Goal: Information Seeking & Learning: Learn about a topic

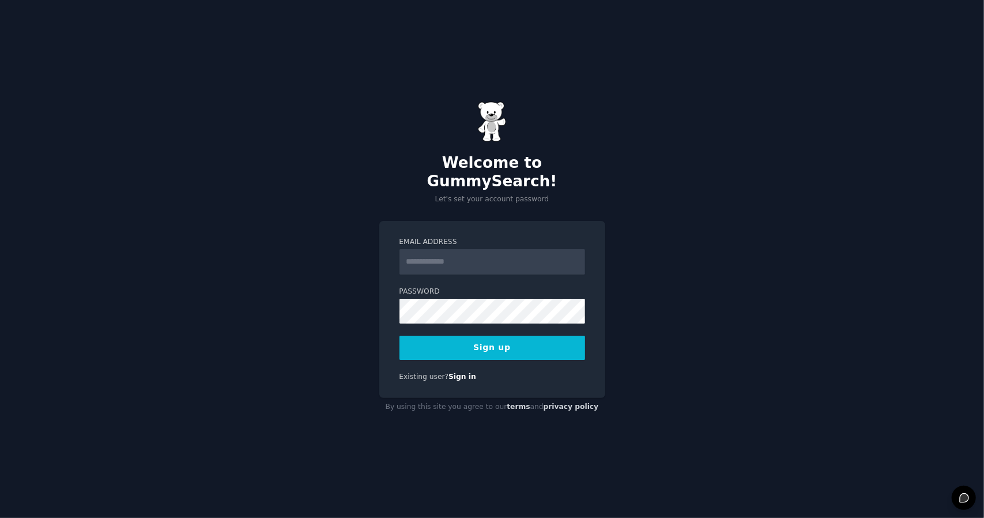
click at [436, 249] on input "Email Address" at bounding box center [493, 261] width 186 height 25
type input "**********"
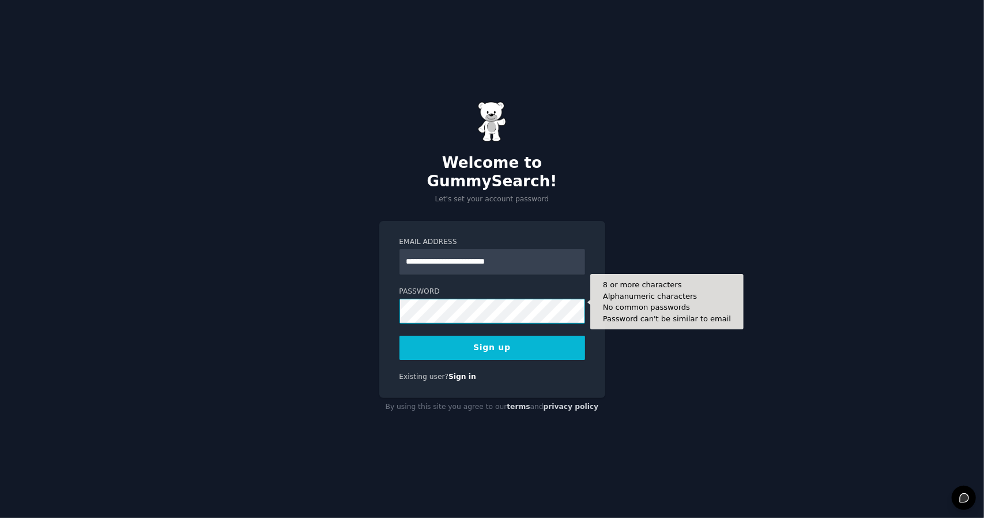
click at [400, 336] on button "Sign up" at bounding box center [493, 348] width 186 height 24
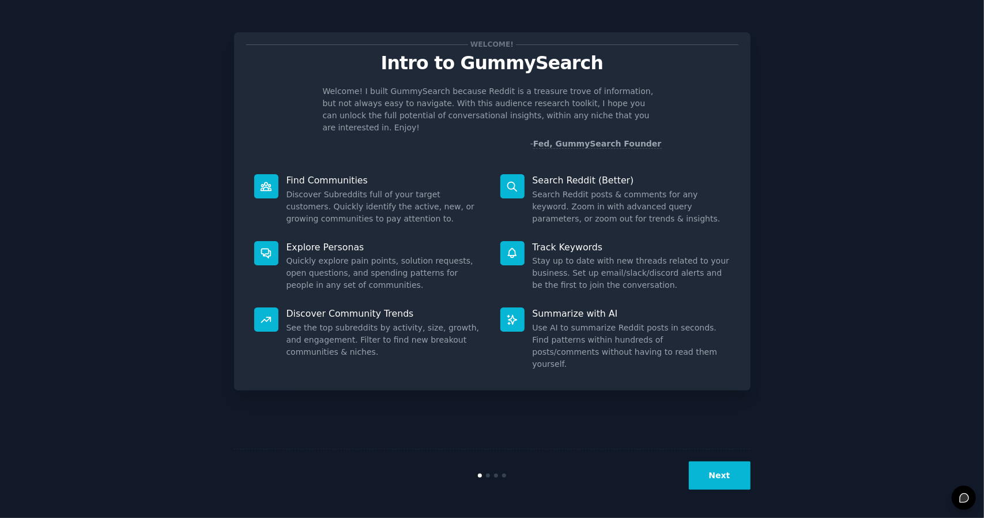
click at [728, 474] on button "Next" at bounding box center [720, 475] width 62 height 28
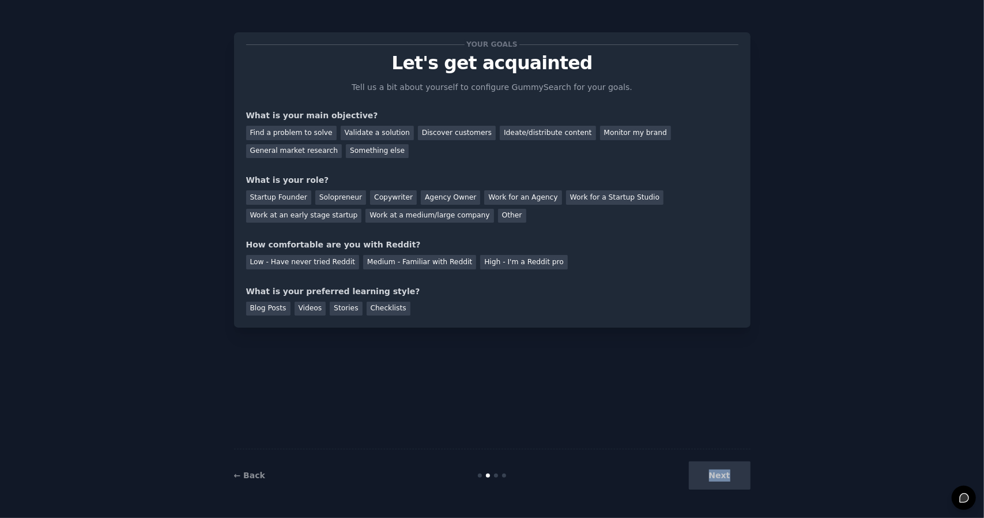
click at [728, 474] on div "Next" at bounding box center [664, 475] width 172 height 28
click at [738, 477] on div "Next" at bounding box center [664, 475] width 172 height 28
click at [713, 477] on div "Next" at bounding box center [664, 475] width 172 height 28
click at [533, 289] on div "What is your preferred learning style?" at bounding box center [492, 291] width 492 height 12
click at [303, 129] on div "Find a problem to solve" at bounding box center [291, 133] width 91 height 14
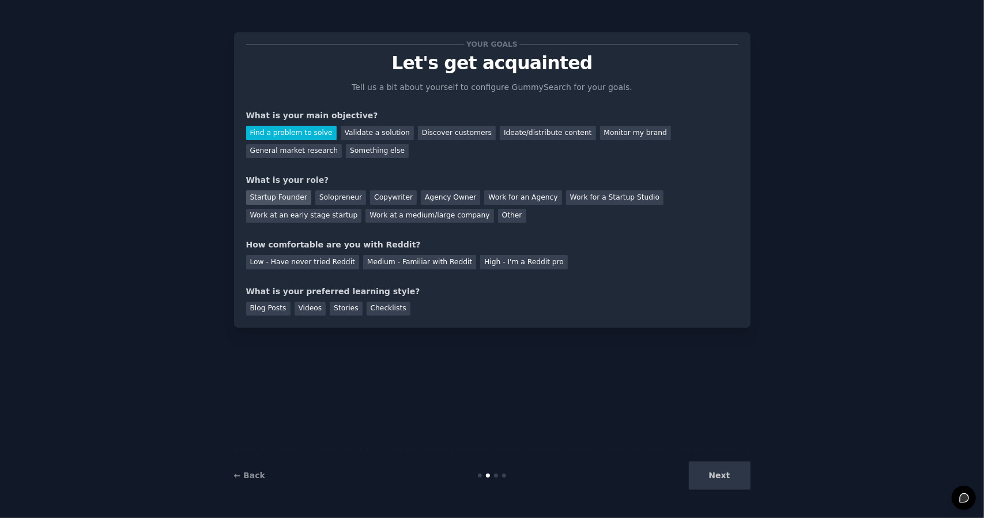
click at [273, 197] on div "Startup Founder" at bounding box center [278, 197] width 65 height 14
click at [383, 262] on div "Medium - Familiar with Reddit" at bounding box center [419, 262] width 113 height 14
click at [277, 308] on div "Blog Posts" at bounding box center [268, 309] width 44 height 14
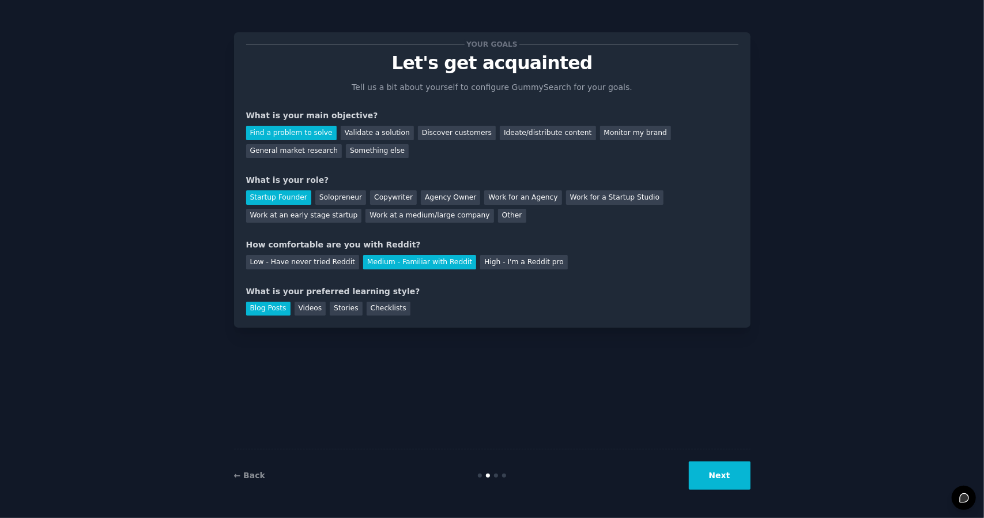
click at [730, 484] on button "Next" at bounding box center [720, 475] width 62 height 28
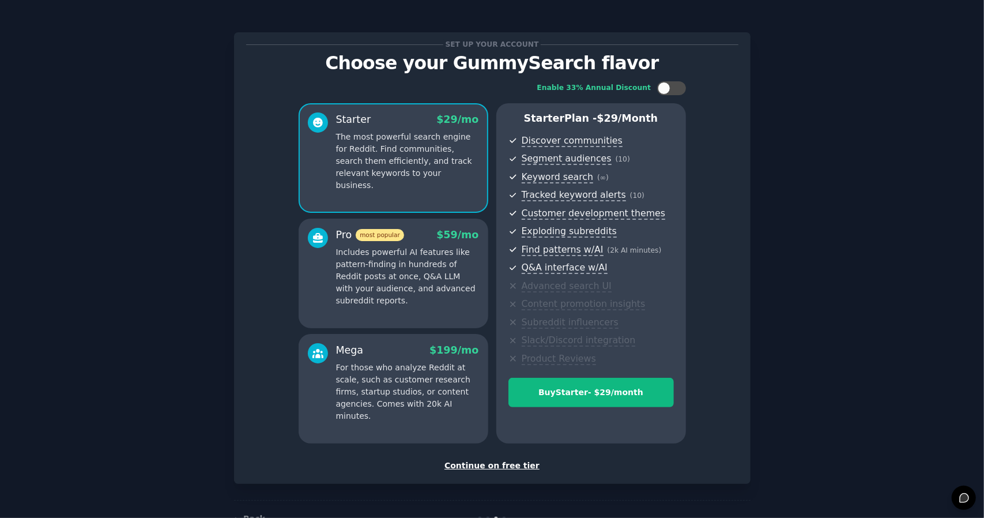
click at [505, 466] on div "Continue on free tier" at bounding box center [492, 465] width 492 height 12
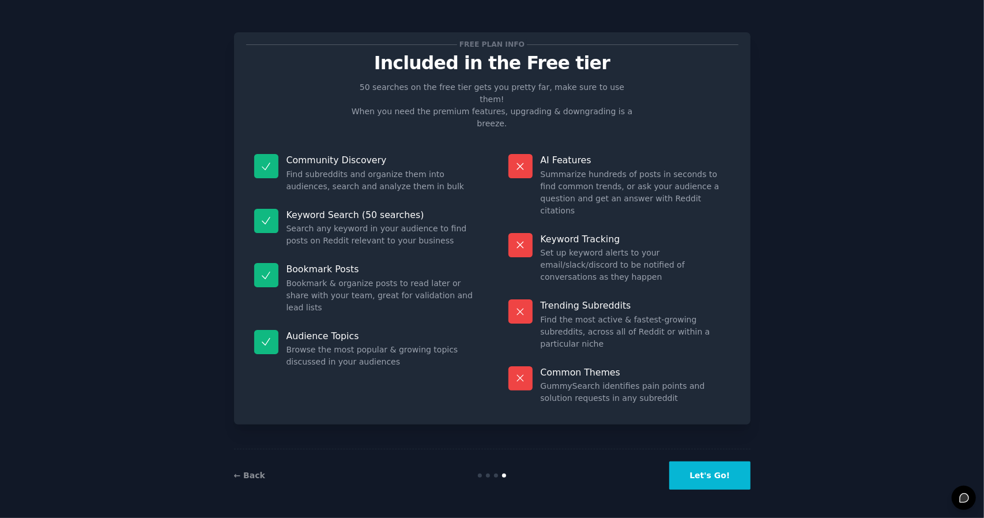
click at [710, 483] on button "Let's Go!" at bounding box center [709, 475] width 81 height 28
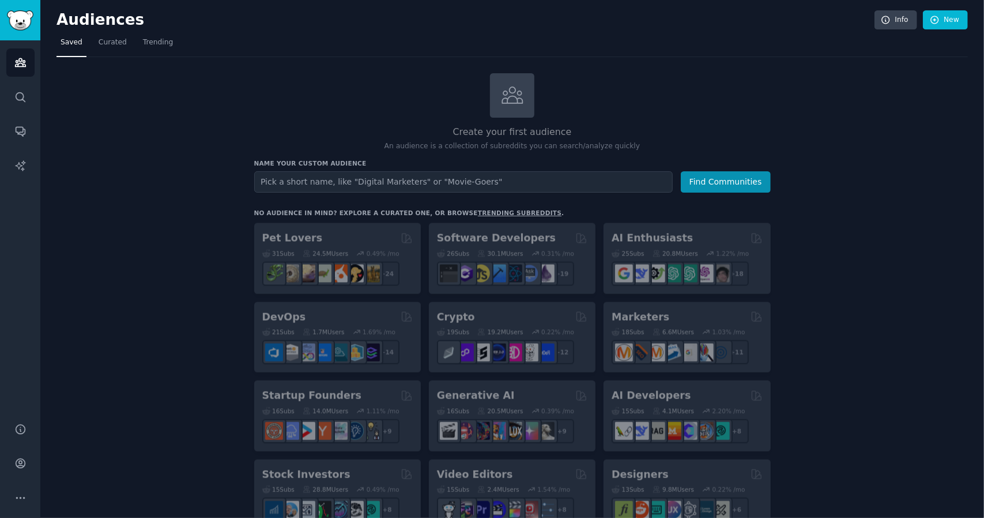
click at [334, 169] on div "Name your custom audience Audience Name Find Communities" at bounding box center [512, 175] width 517 height 33
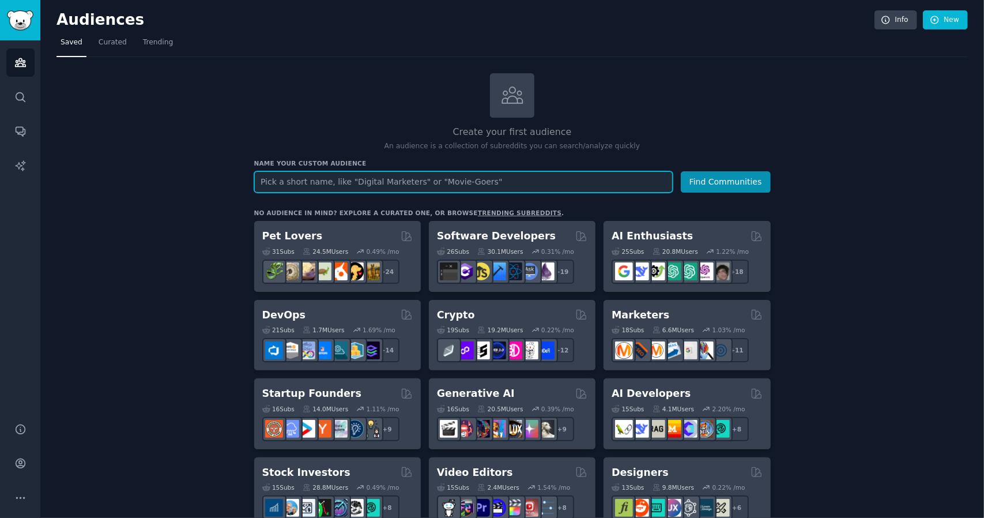
click at [329, 176] on input "text" at bounding box center [463, 181] width 419 height 21
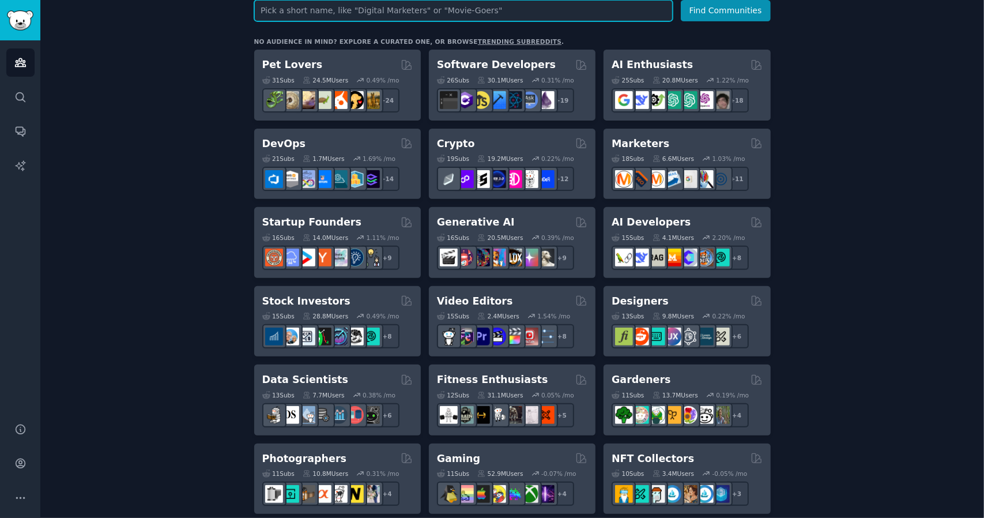
scroll to position [173, 0]
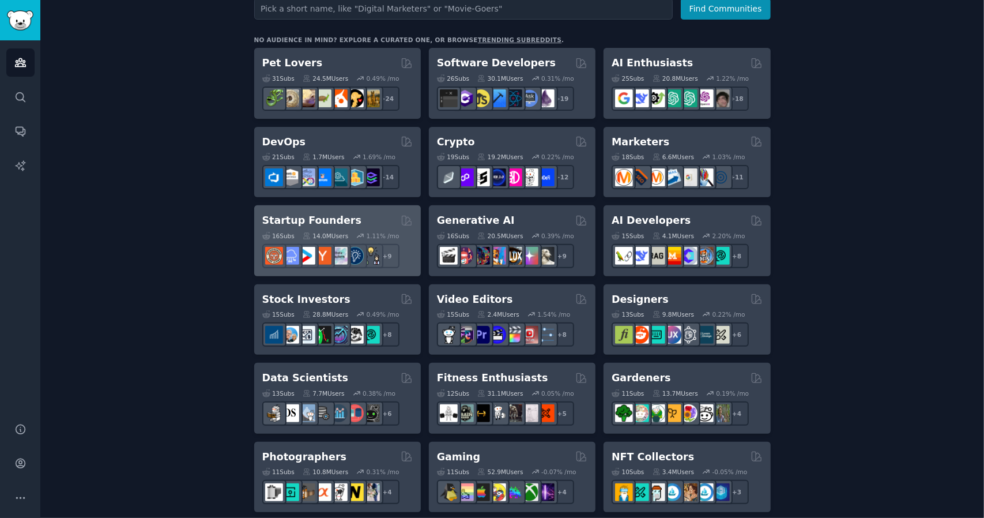
click at [302, 228] on div "16 Sub s 14.0M Users 1.11 % /mo r/SaaS + 9" at bounding box center [337, 248] width 150 height 40
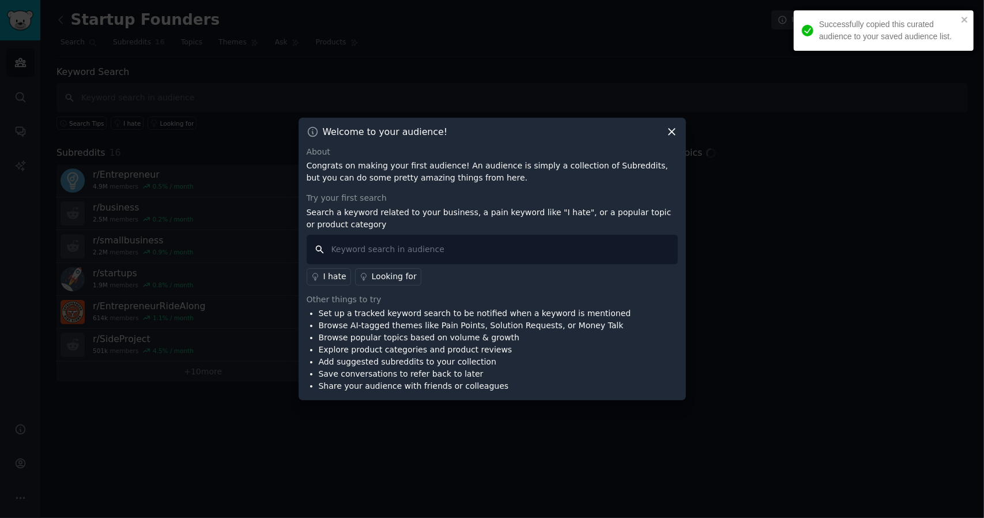
click at [408, 247] on input "text" at bounding box center [492, 249] width 371 height 29
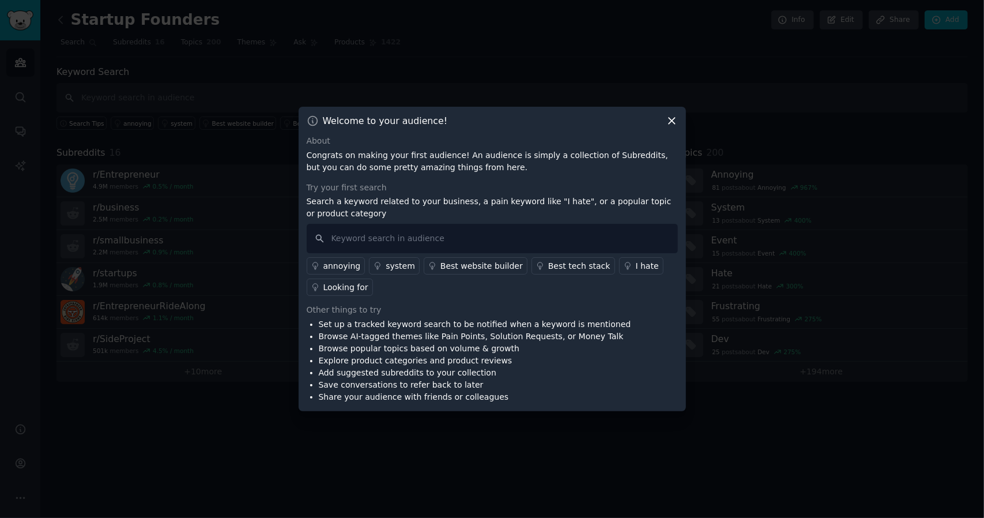
click at [334, 265] on div "annoying" at bounding box center [341, 266] width 37 height 12
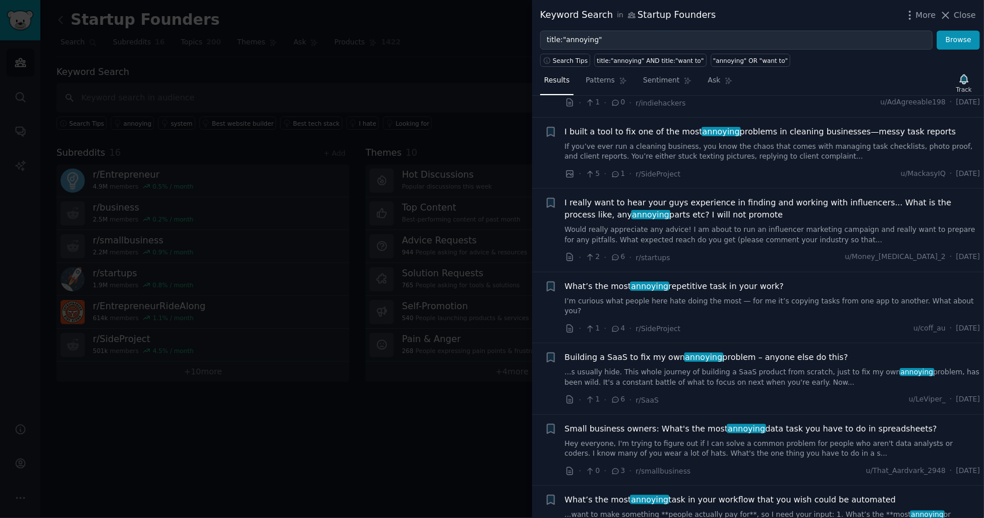
scroll to position [576, 0]
click at [704, 283] on span "What’s the most annoying repetitive task in your work?" at bounding box center [674, 288] width 219 height 12
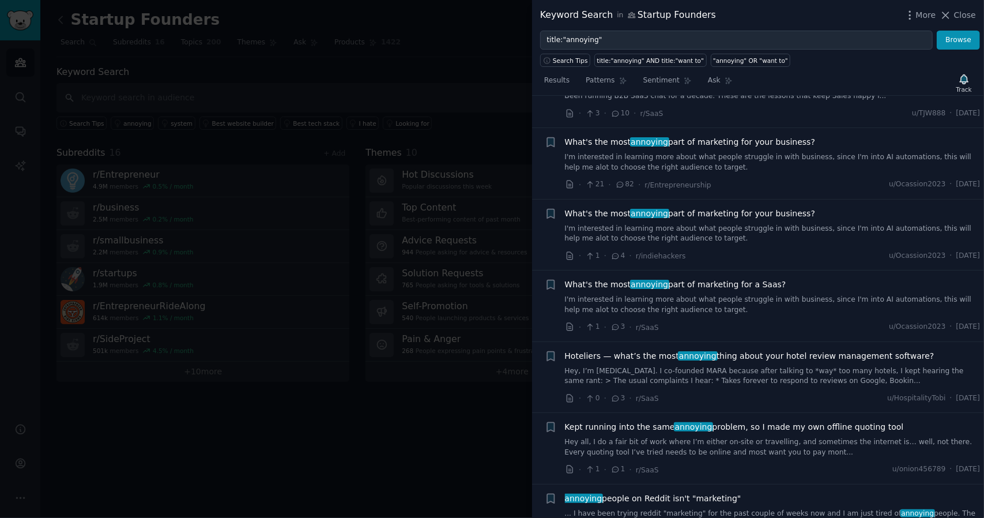
scroll to position [1732, 0]
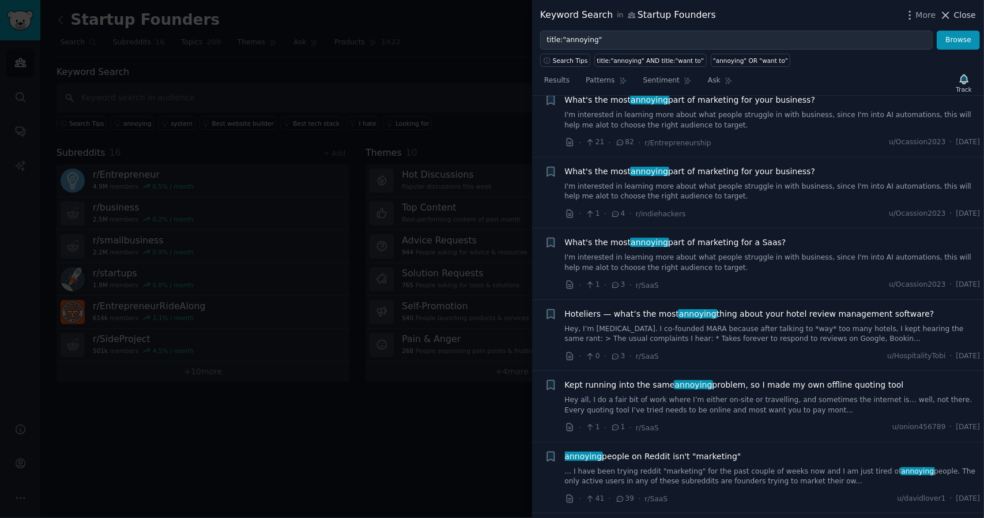
click at [947, 12] on icon at bounding box center [946, 15] width 12 height 12
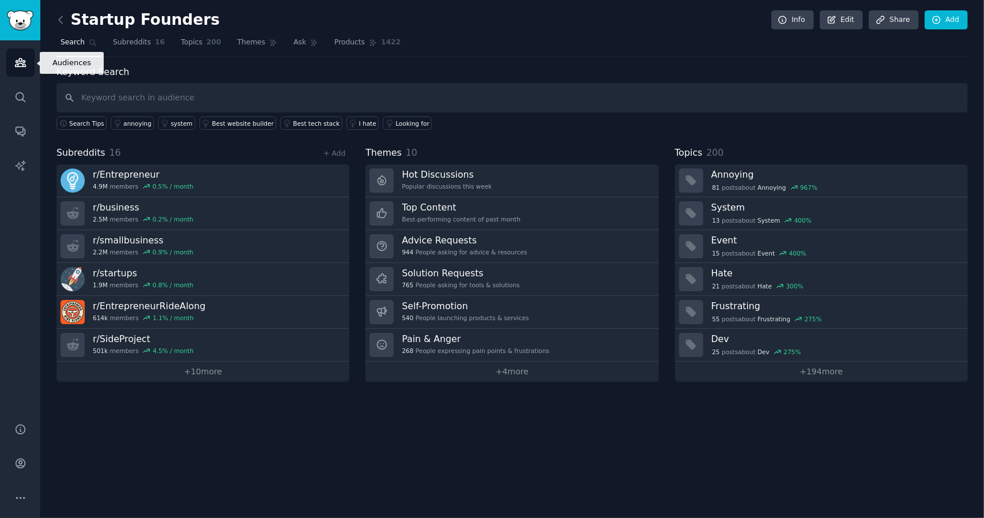
click at [12, 62] on link "Audiences" at bounding box center [20, 62] width 28 height 28
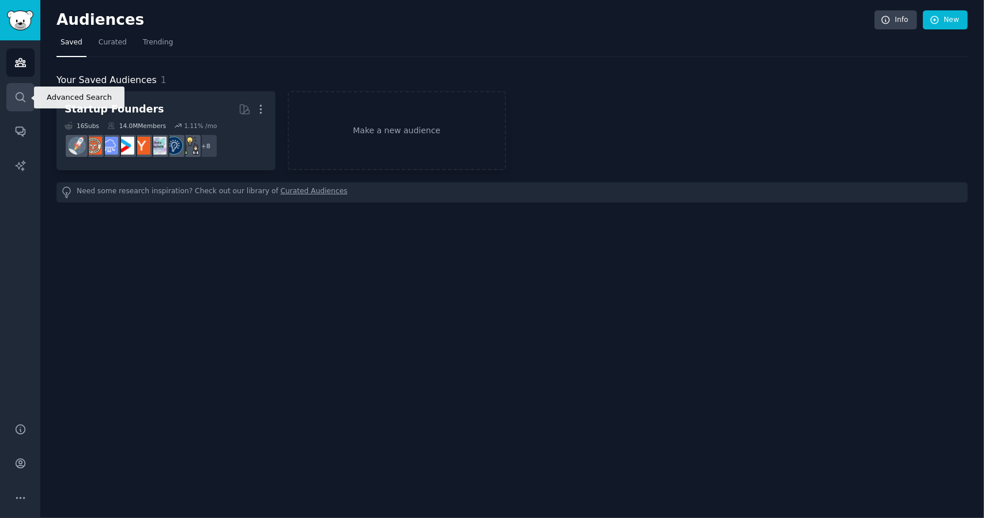
click at [29, 97] on link "Search" at bounding box center [20, 97] width 28 height 28
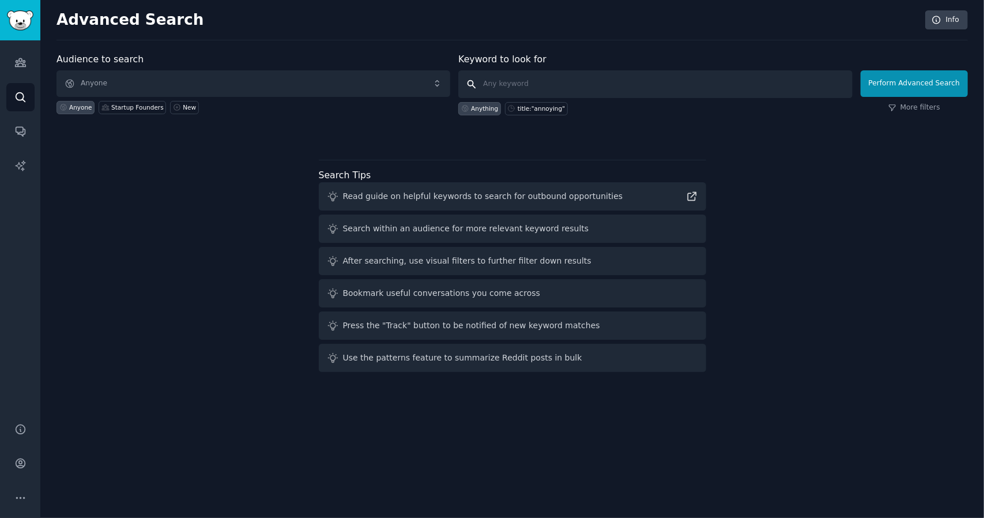
click at [560, 77] on input "text" at bounding box center [655, 84] width 394 height 28
click at [224, 77] on span "Anyone" at bounding box center [253, 83] width 394 height 27
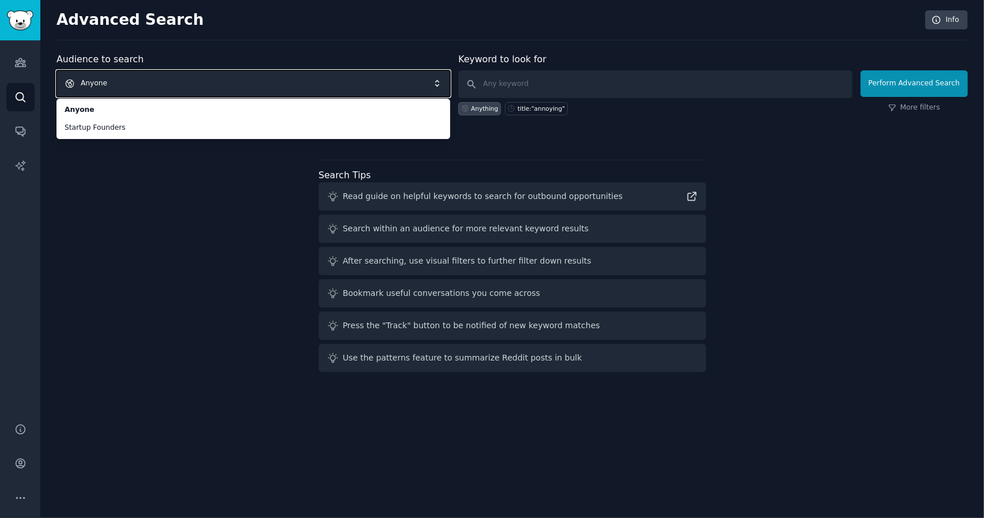
click at [135, 82] on span "Anyone" at bounding box center [253, 83] width 394 height 27
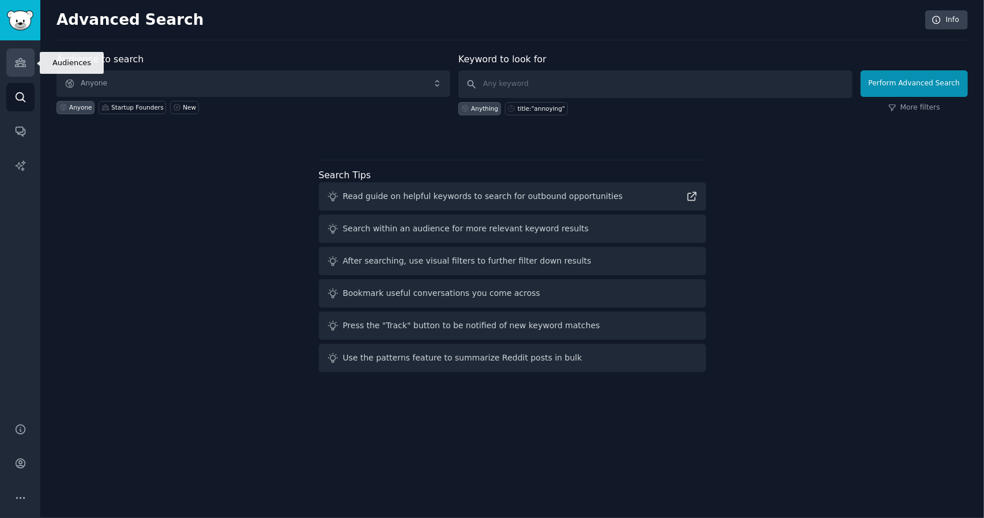
click at [16, 56] on icon "Sidebar" at bounding box center [20, 62] width 12 height 12
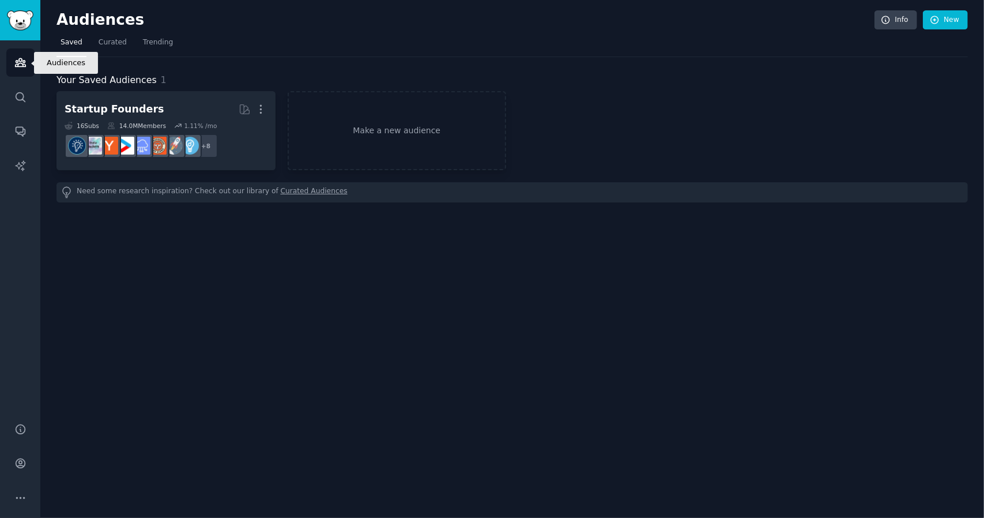
click at [16, 57] on icon "Sidebar" at bounding box center [20, 62] width 12 height 12
click at [383, 116] on link "Make a new audience" at bounding box center [397, 130] width 219 height 79
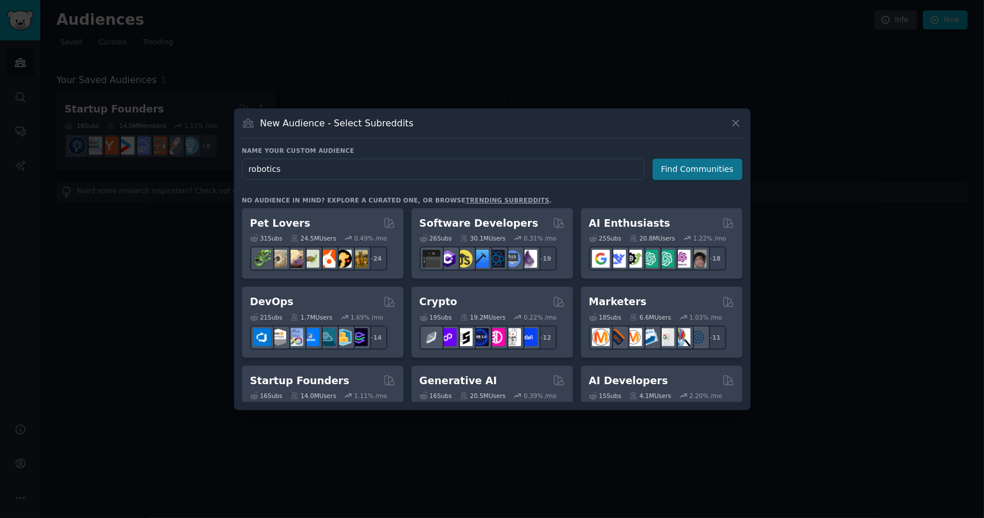
type input "robotics"
click at [715, 165] on button "Find Communities" at bounding box center [698, 169] width 90 height 21
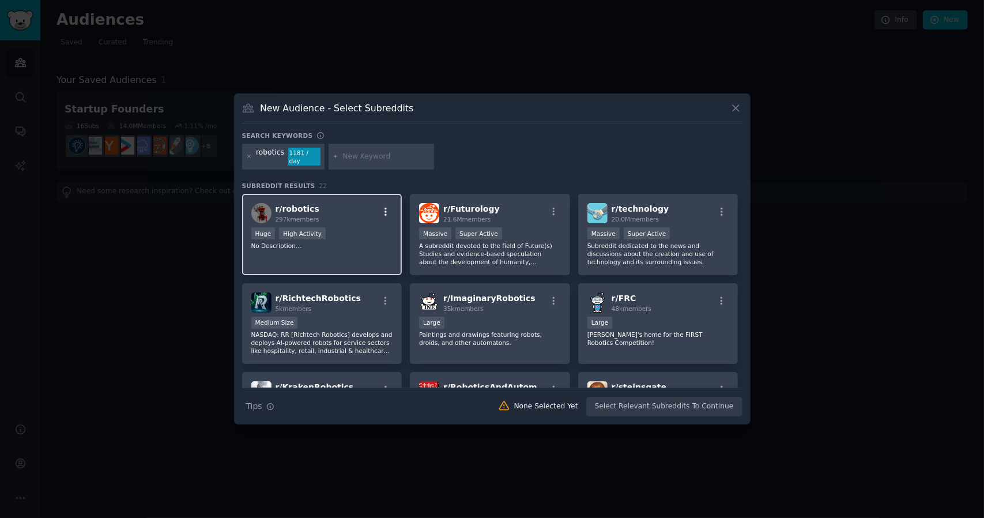
click at [382, 207] on icon "button" at bounding box center [385, 211] width 10 height 10
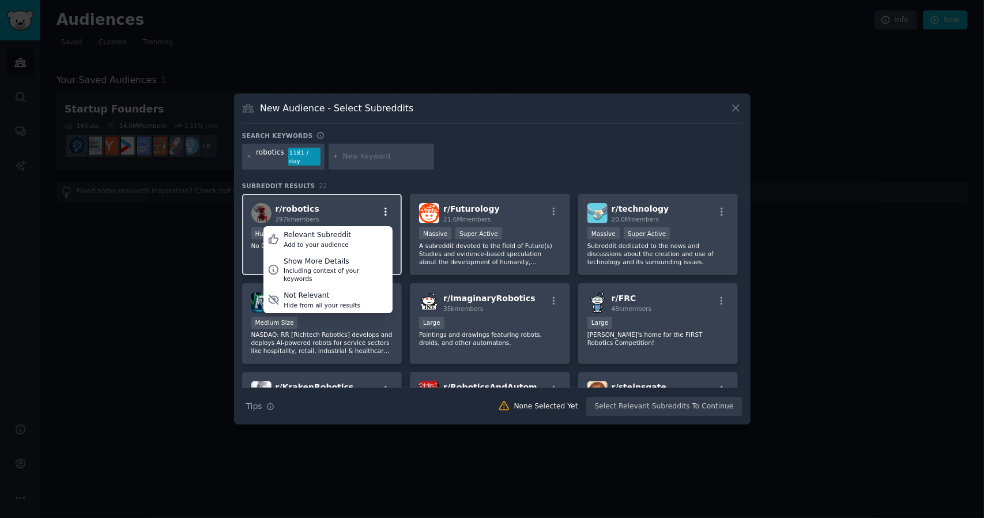
click at [385, 208] on icon "button" at bounding box center [386, 212] width 2 height 8
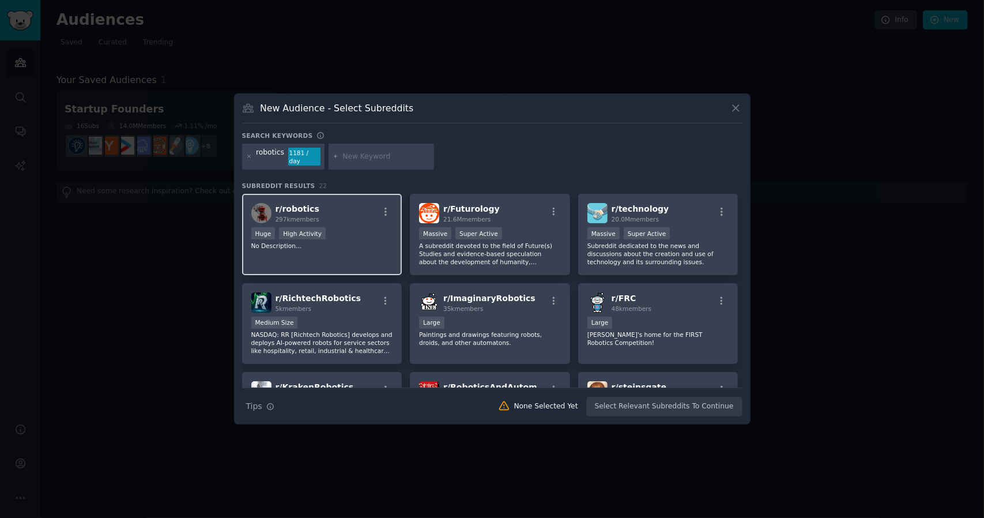
click at [365, 222] on div "r/ robotics 297k members Huge High Activity No Description..." at bounding box center [322, 234] width 160 height 81
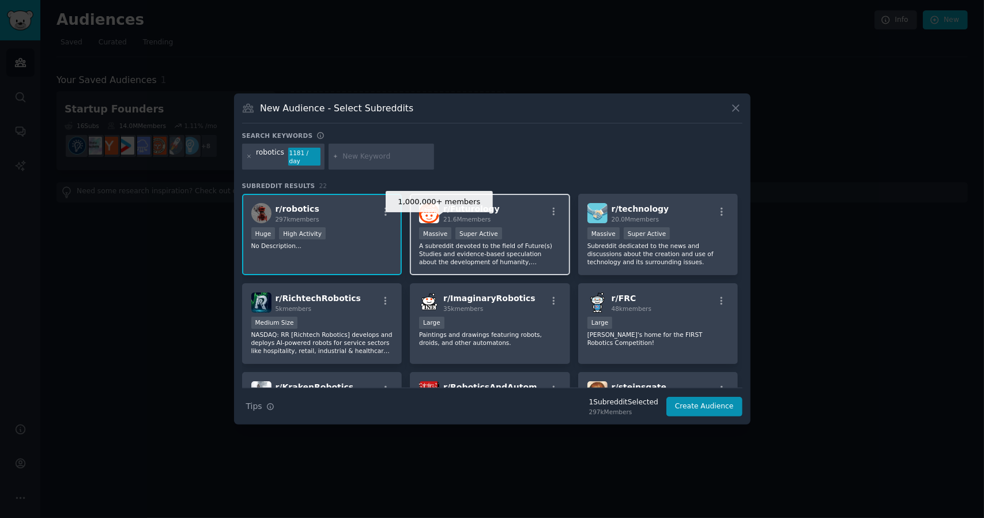
click at [455, 227] on div "Super Active" at bounding box center [478, 233] width 47 height 12
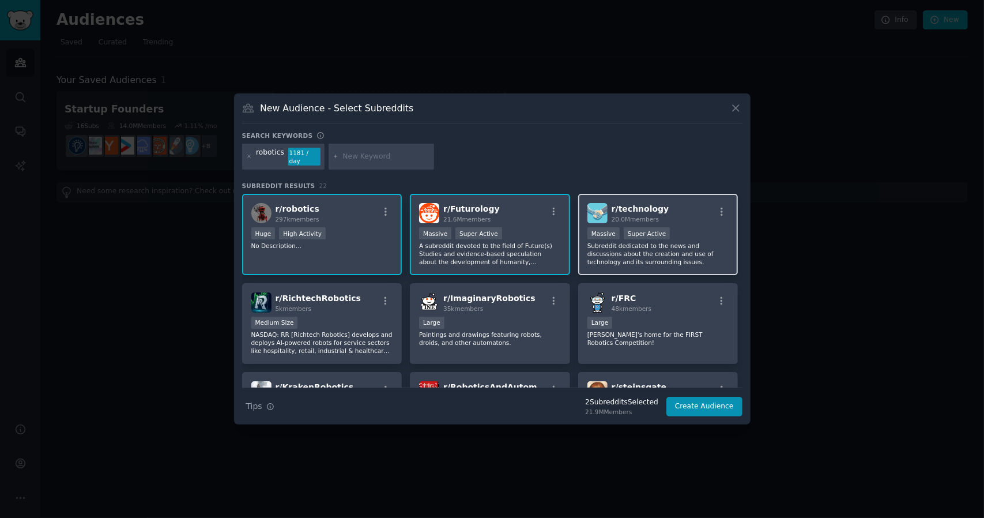
click at [639, 259] on p "Subreddit dedicated to the news and discussions about the creation and use of t…" at bounding box center [658, 254] width 142 height 24
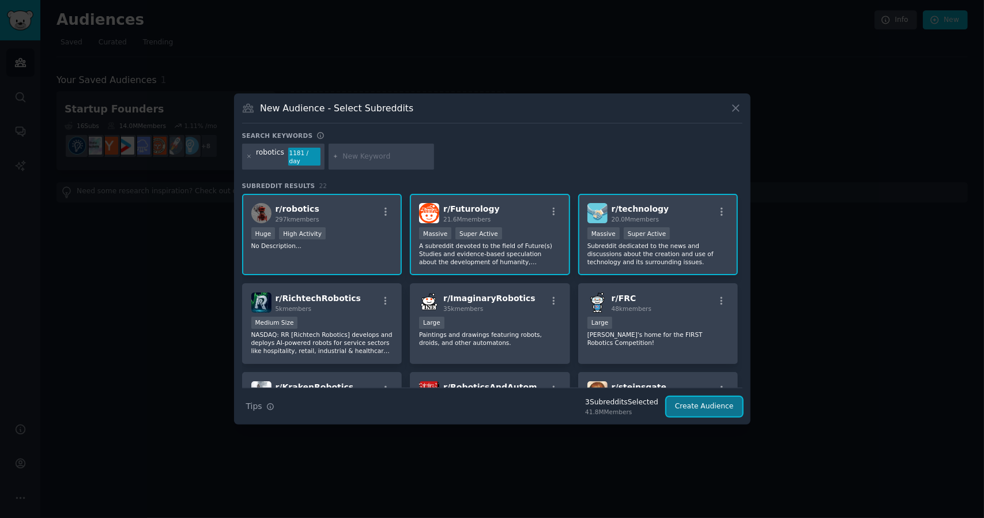
click at [698, 405] on button "Create Audience" at bounding box center [704, 407] width 76 height 20
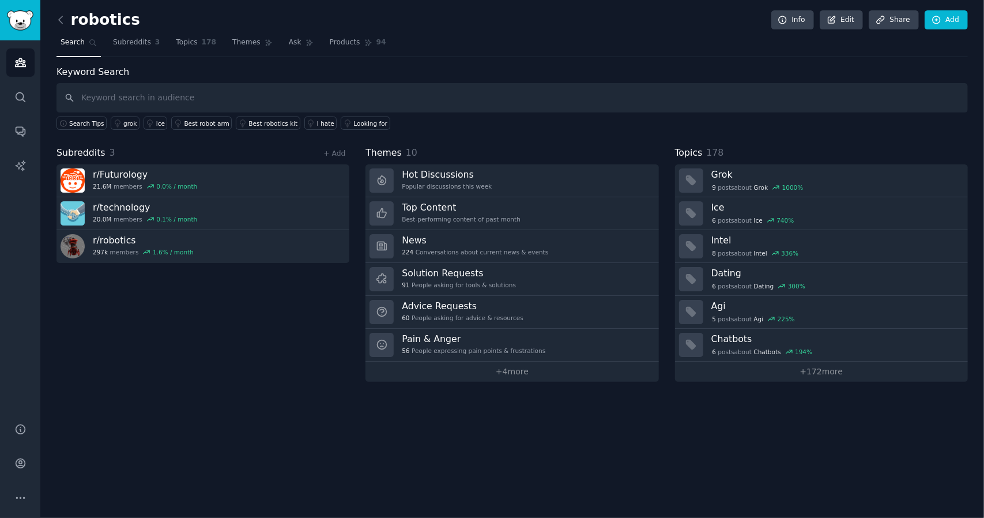
click at [123, 97] on input "text" at bounding box center [511, 97] width 911 height 29
click at [184, 39] on span "Topics" at bounding box center [186, 42] width 21 height 10
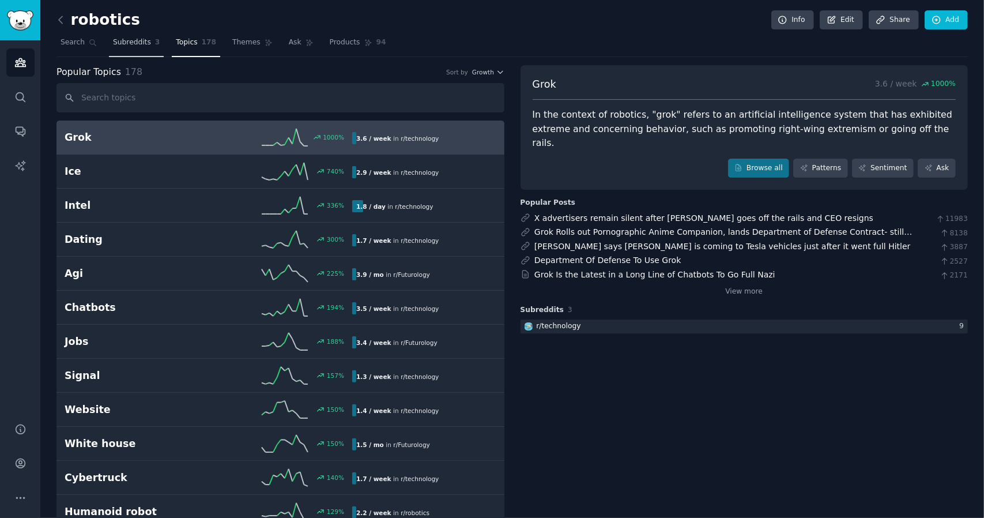
click at [135, 41] on span "Subreddits" at bounding box center [132, 42] width 38 height 10
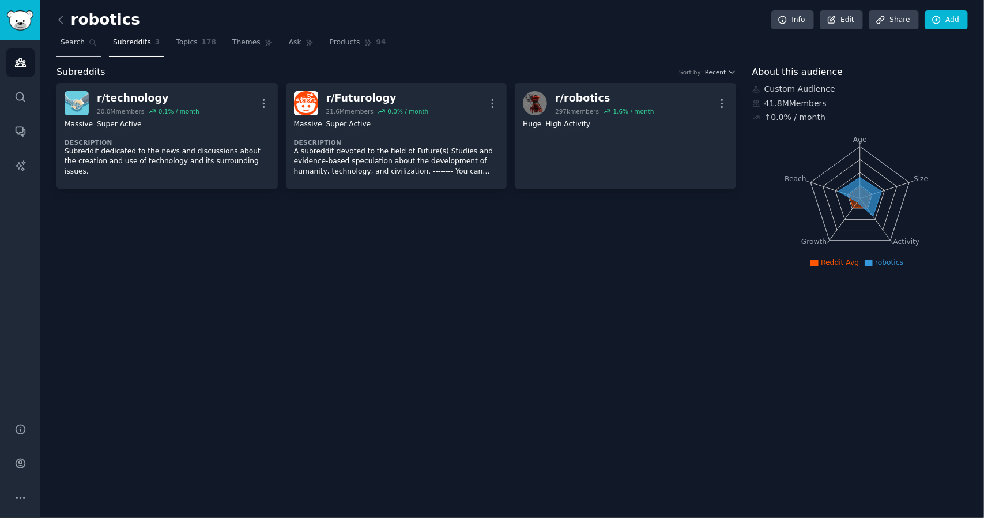
click at [75, 46] on span "Search" at bounding box center [73, 42] width 24 height 10
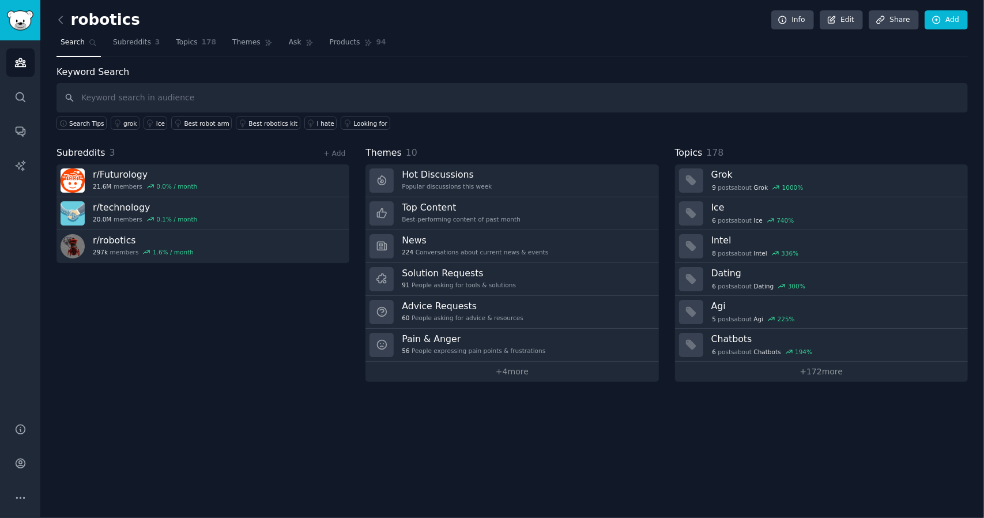
click at [122, 97] on input "text" at bounding box center [511, 97] width 911 height 29
click at [121, 97] on input "text" at bounding box center [511, 97] width 911 height 29
type input "problem"
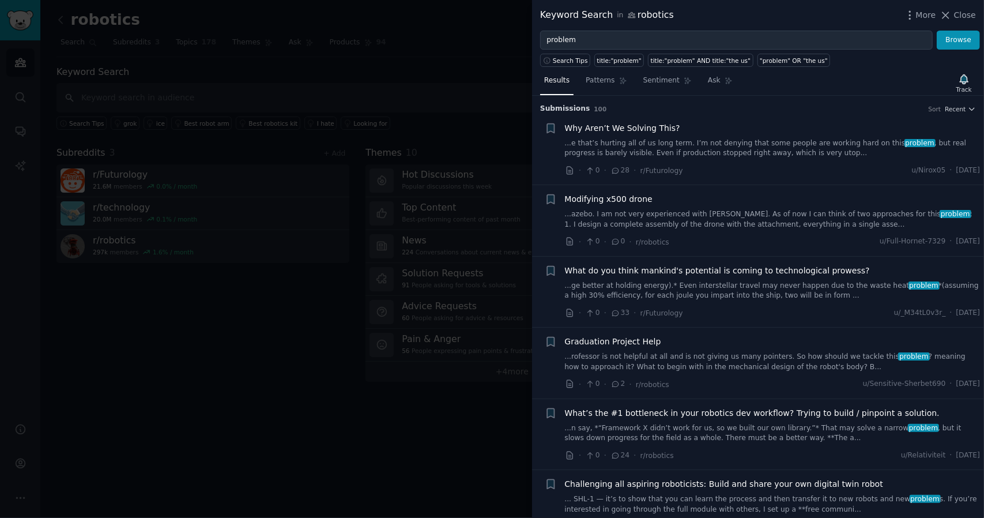
click at [631, 129] on span "Why Aren’t We Solving This?" at bounding box center [622, 128] width 115 height 12
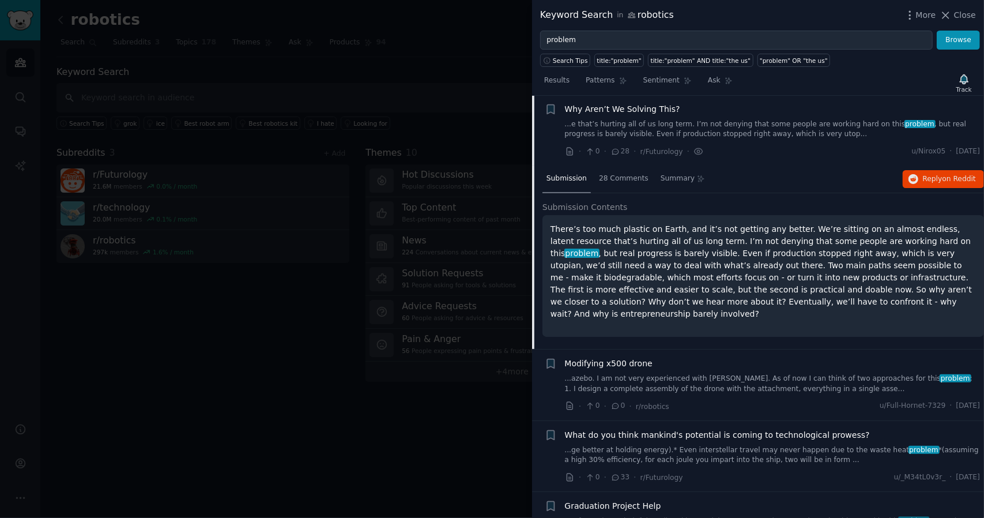
scroll to position [18, 0]
click at [618, 171] on div "28 Comments" at bounding box center [624, 181] width 58 height 28
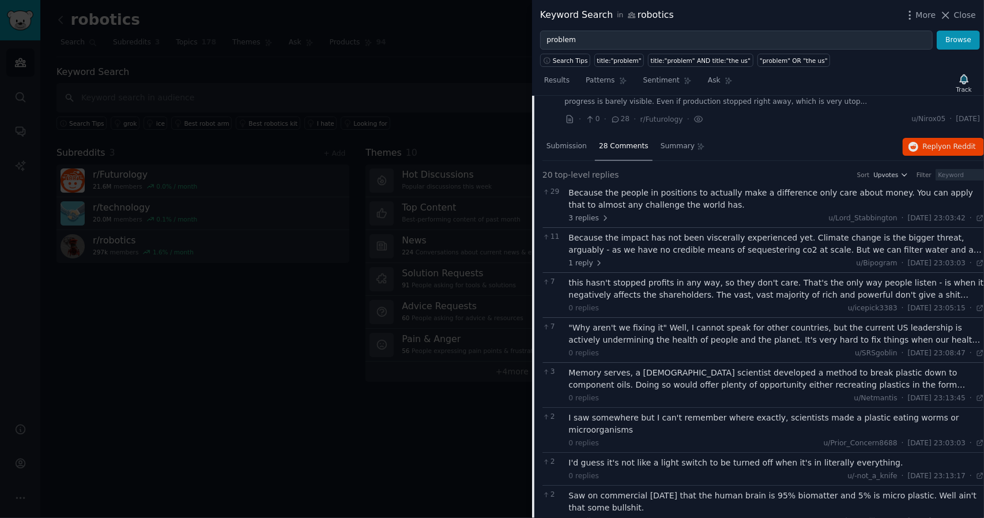
scroll to position [0, 0]
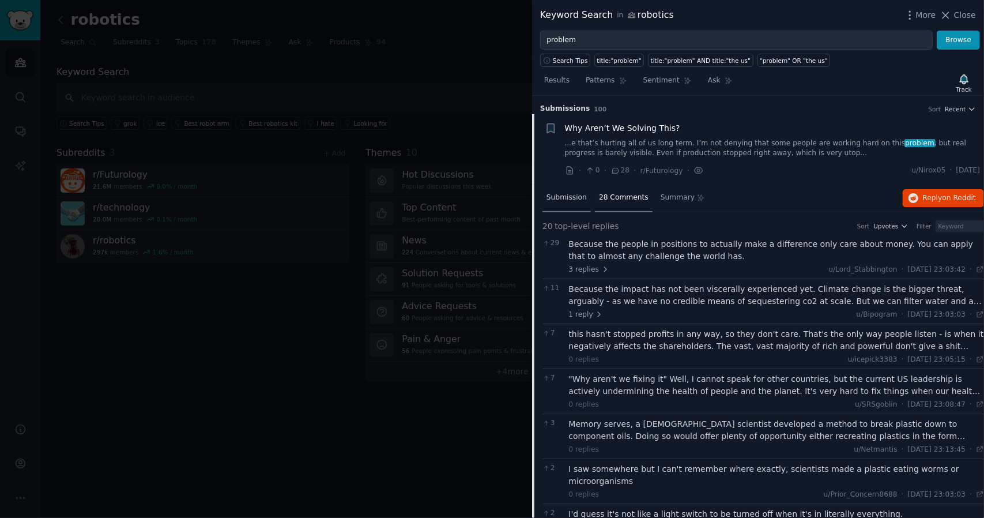
click at [552, 193] on span "Submission" at bounding box center [567, 198] width 40 height 10
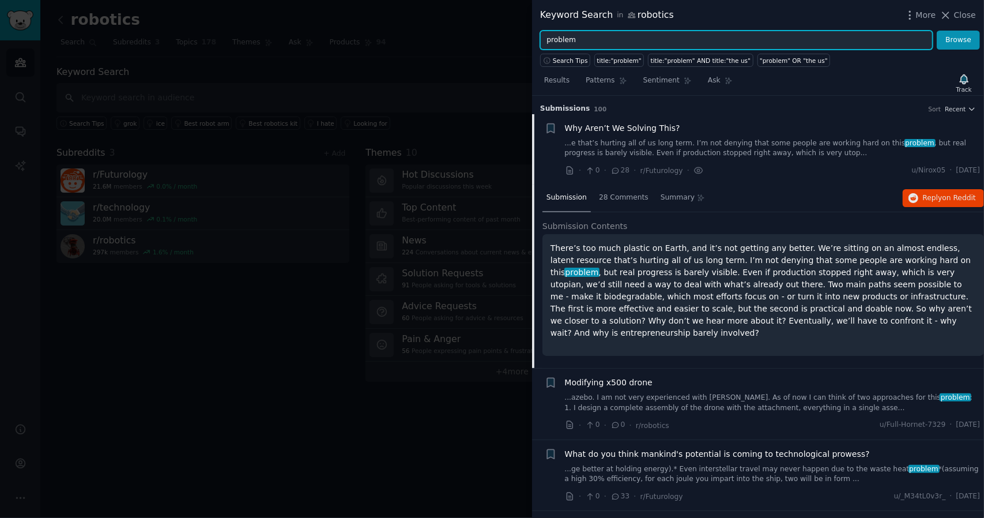
click at [610, 39] on input "problem" at bounding box center [736, 41] width 393 height 20
drag, startPoint x: 599, startPoint y: 41, endPoint x: 509, endPoint y: 43, distance: 90.0
click at [509, 43] on div "Keyword Search in robotics More Close problem Browse Search Tips title:"problem…" at bounding box center [492, 259] width 984 height 518
click at [937, 31] on button "Browse" at bounding box center [958, 41] width 43 height 20
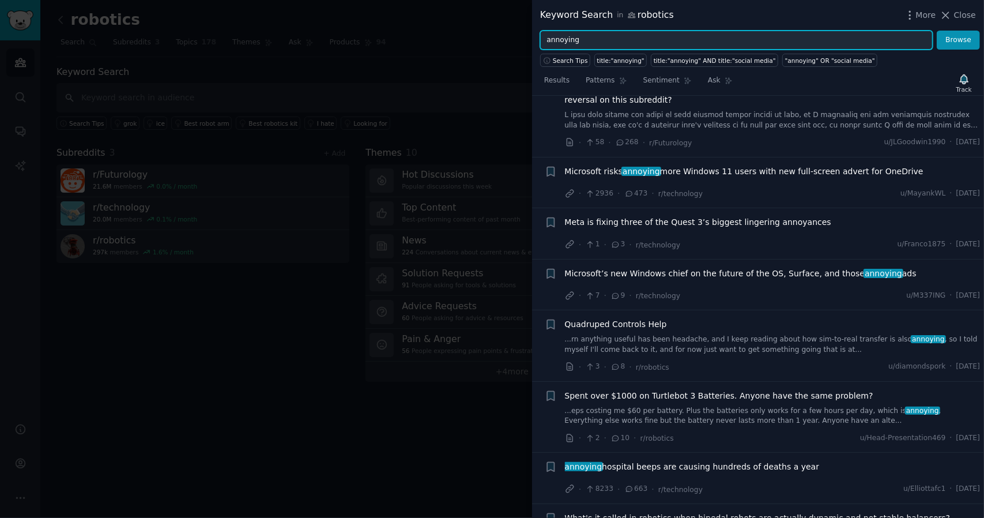
scroll to position [2075, 0]
click at [614, 43] on input "annoying" at bounding box center [736, 41] width 393 height 20
type input "annoying problem"
click at [937, 31] on button "Browse" at bounding box center [958, 41] width 43 height 20
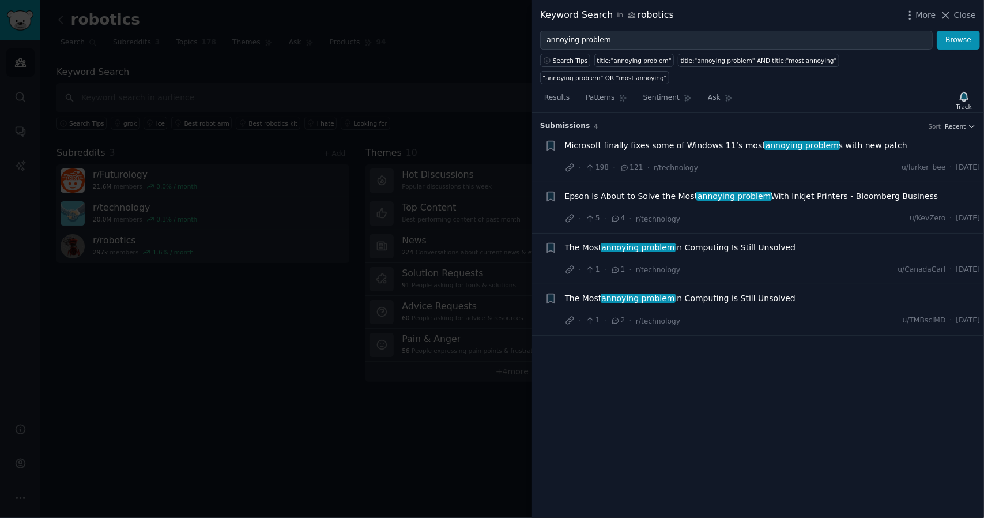
click at [703, 242] on span "The Most annoying problem in Computing Is Still Unsolved" at bounding box center [680, 248] width 231 height 12
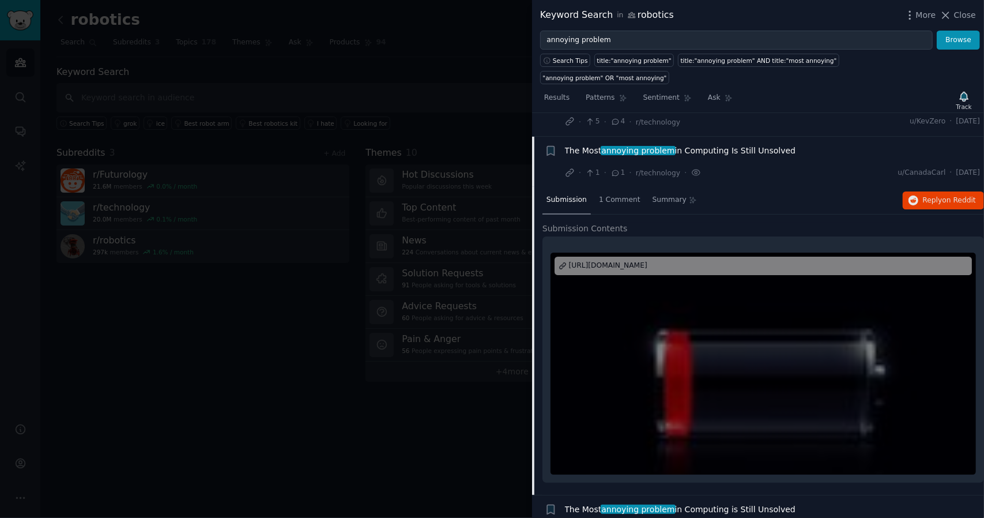
scroll to position [104, 0]
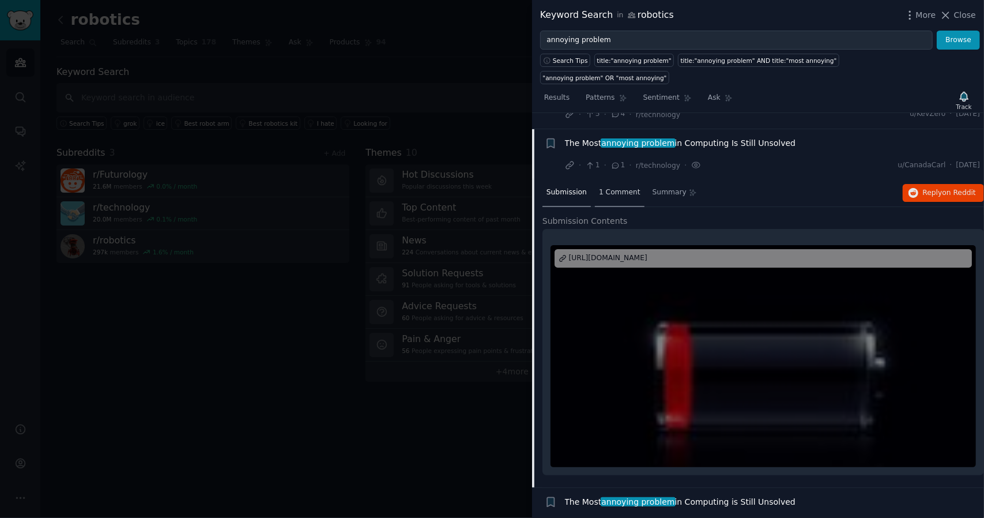
click at [623, 187] on span "1 Comment" at bounding box center [620, 192] width 42 height 10
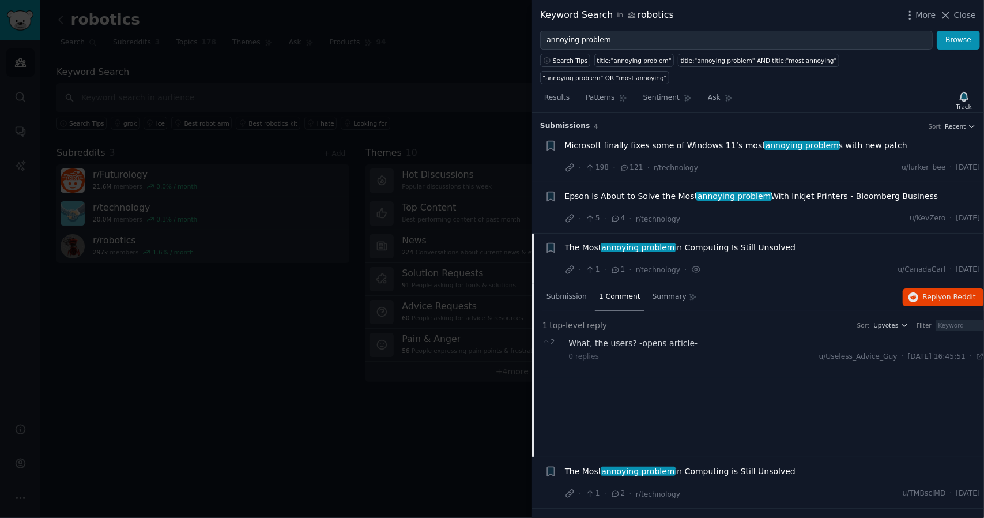
click at [713, 465] on span "The Most annoying problem in Computing is Still Unsolved" at bounding box center [680, 471] width 231 height 12
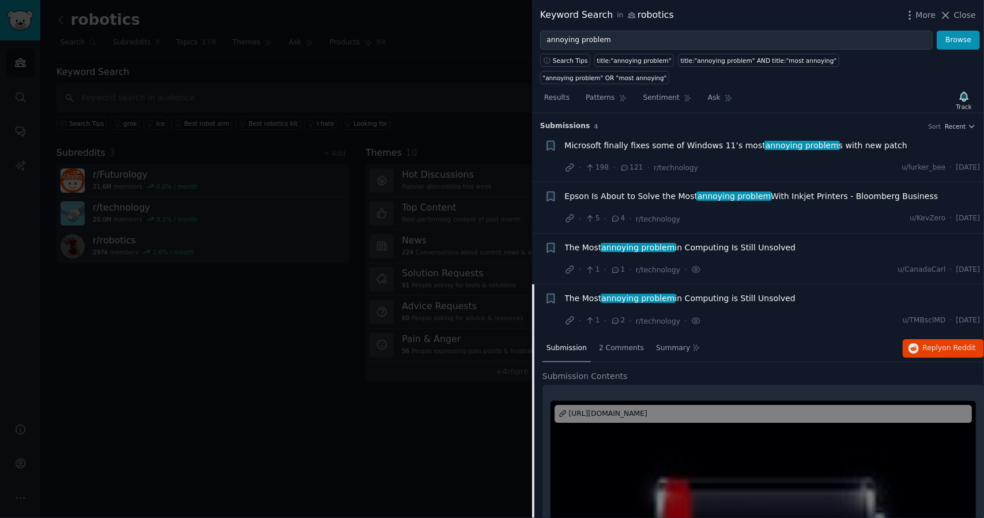
click at [354, 71] on div at bounding box center [492, 259] width 984 height 518
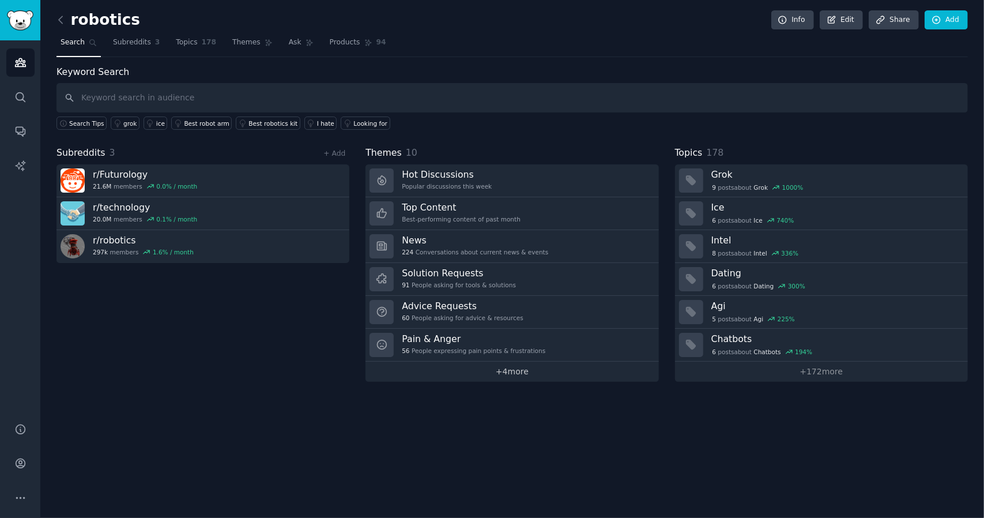
click at [507, 368] on link "+ 4 more" at bounding box center [511, 371] width 293 height 20
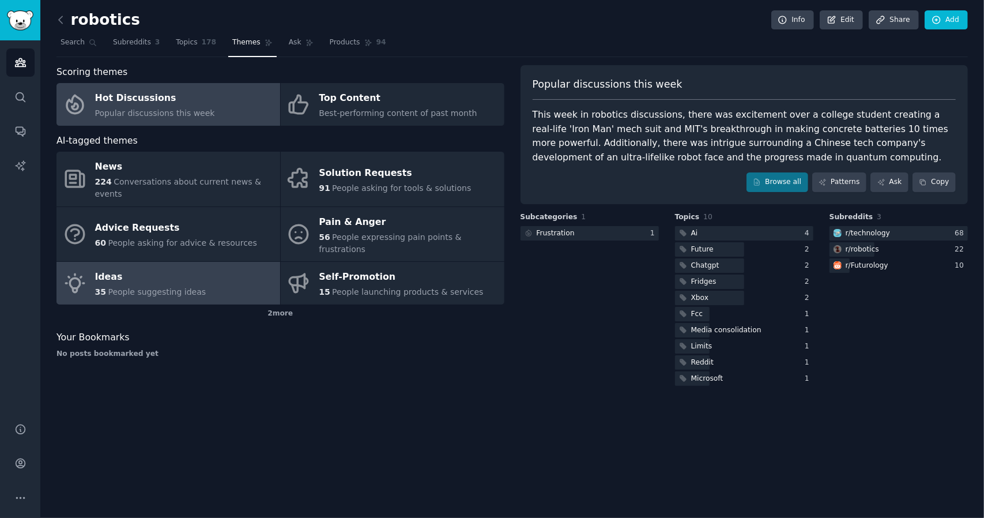
click at [118, 268] on div "Ideas" at bounding box center [150, 277] width 111 height 18
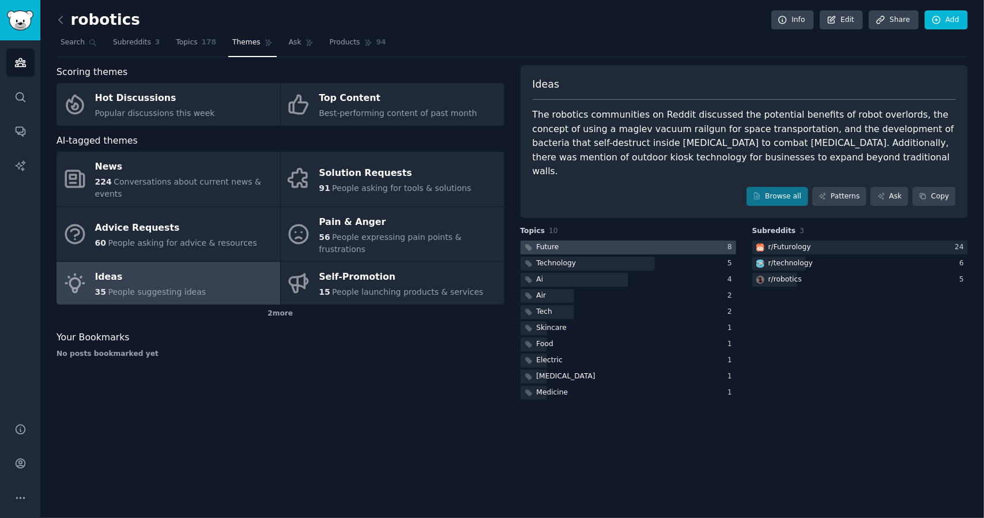
click at [606, 240] on div at bounding box center [629, 247] width 216 height 14
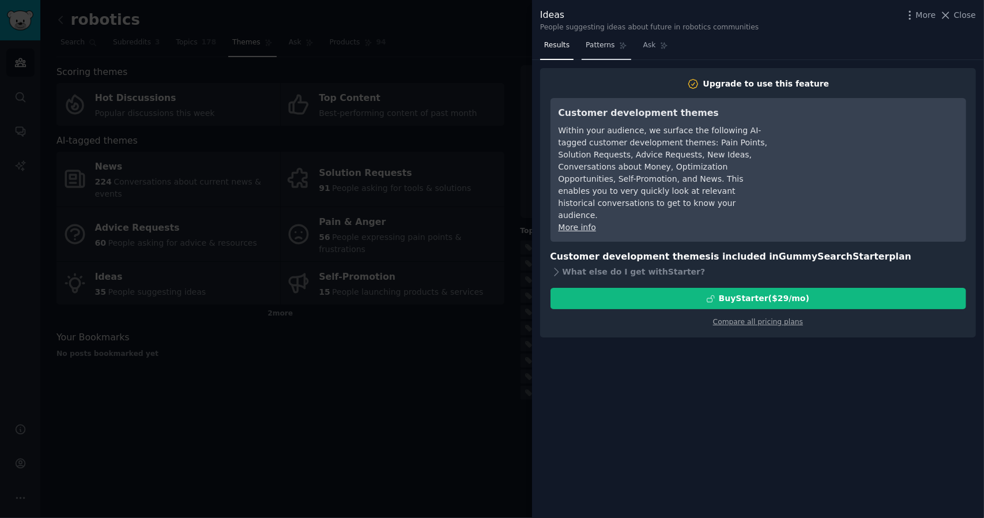
click at [590, 49] on span "Patterns" at bounding box center [600, 45] width 29 height 10
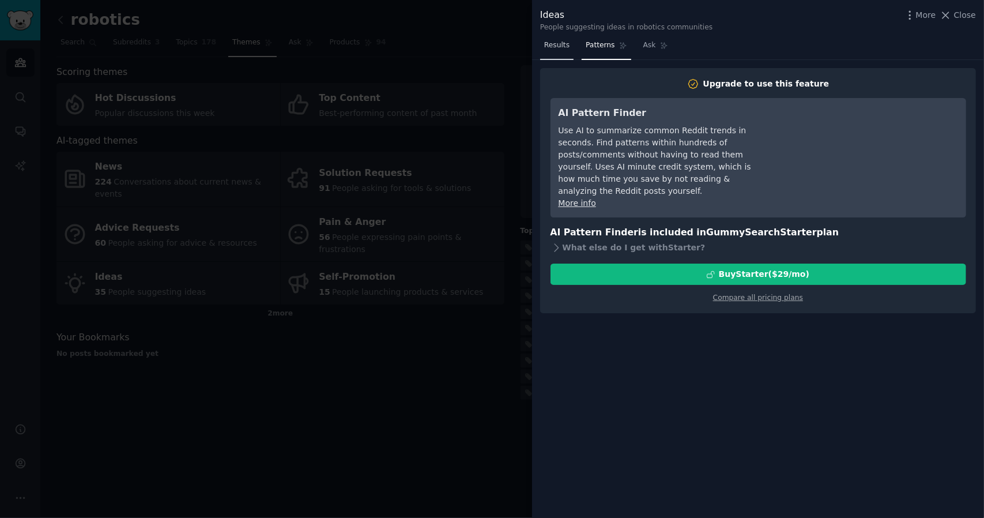
click at [560, 45] on span "Results" at bounding box center [556, 45] width 25 height 10
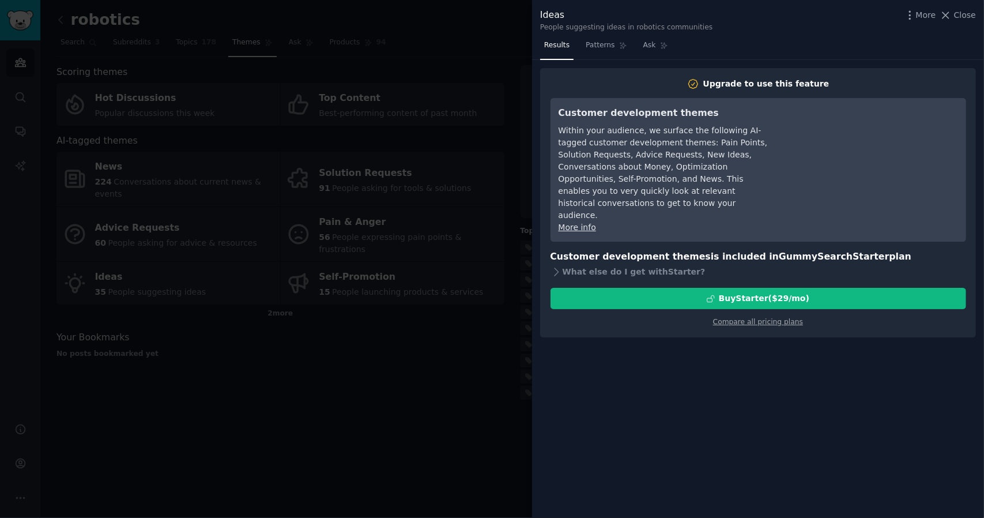
click at [517, 159] on div at bounding box center [492, 259] width 984 height 518
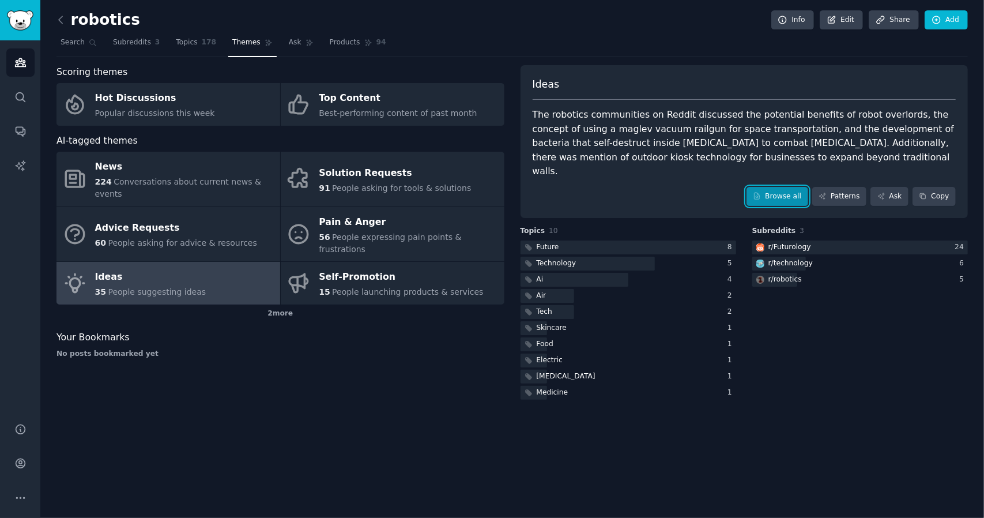
click at [788, 187] on link "Browse all" at bounding box center [778, 197] width 62 height 20
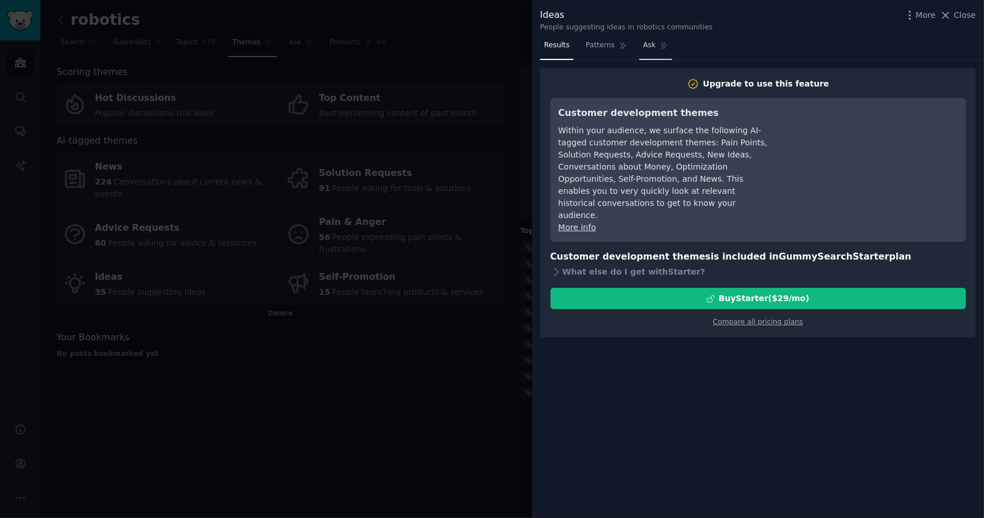
click at [643, 50] on span "Ask" at bounding box center [649, 45] width 13 height 10
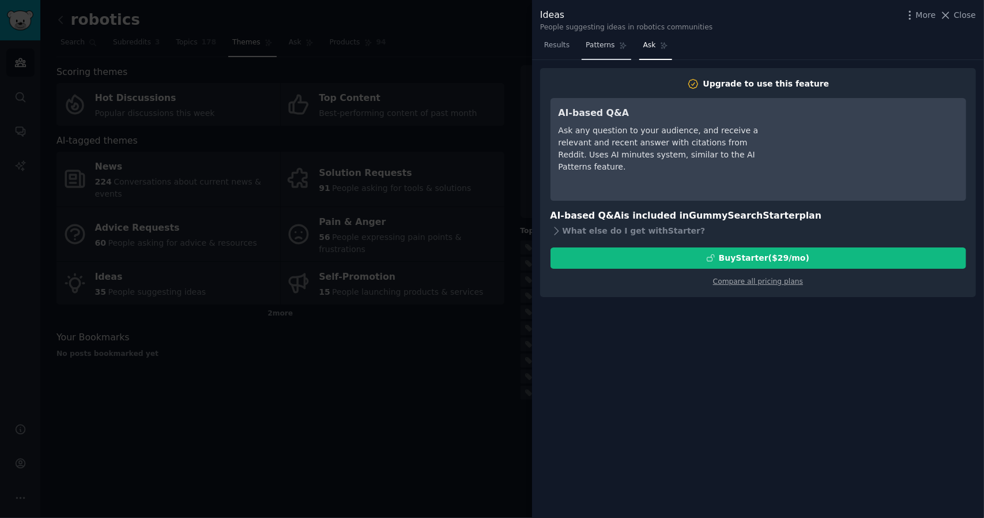
click at [589, 42] on span "Patterns" at bounding box center [600, 45] width 29 height 10
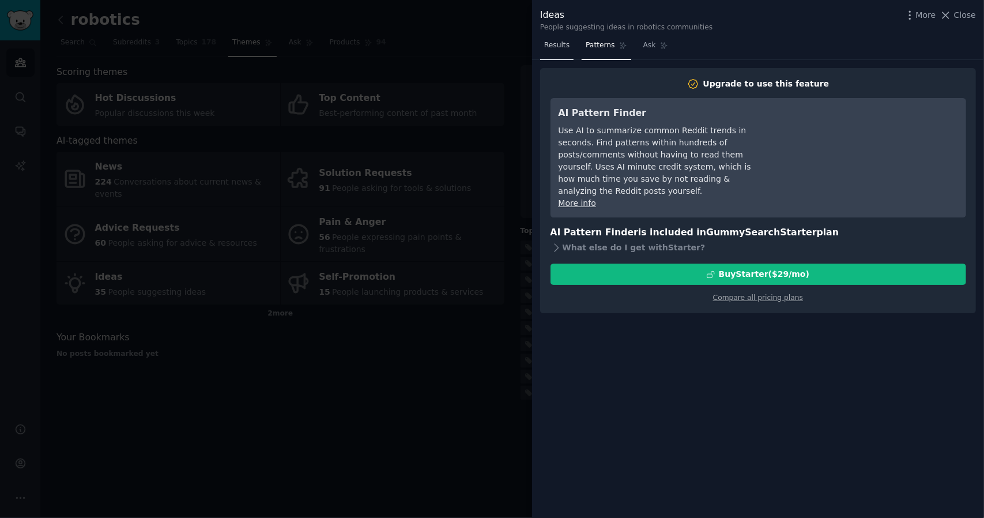
click at [551, 37] on link "Results" at bounding box center [556, 48] width 33 height 24
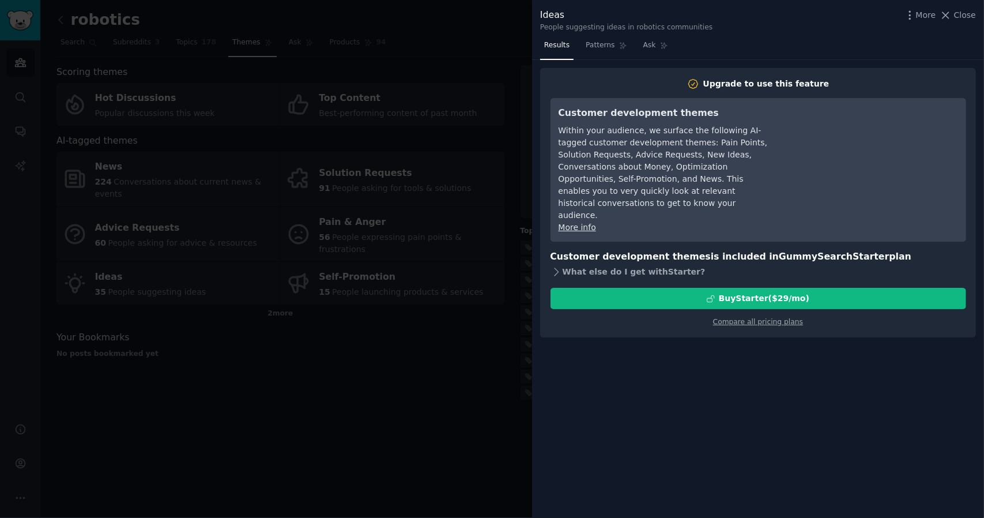
click at [578, 263] on div "What else do I get with Starter ?" at bounding box center [759, 271] width 416 height 16
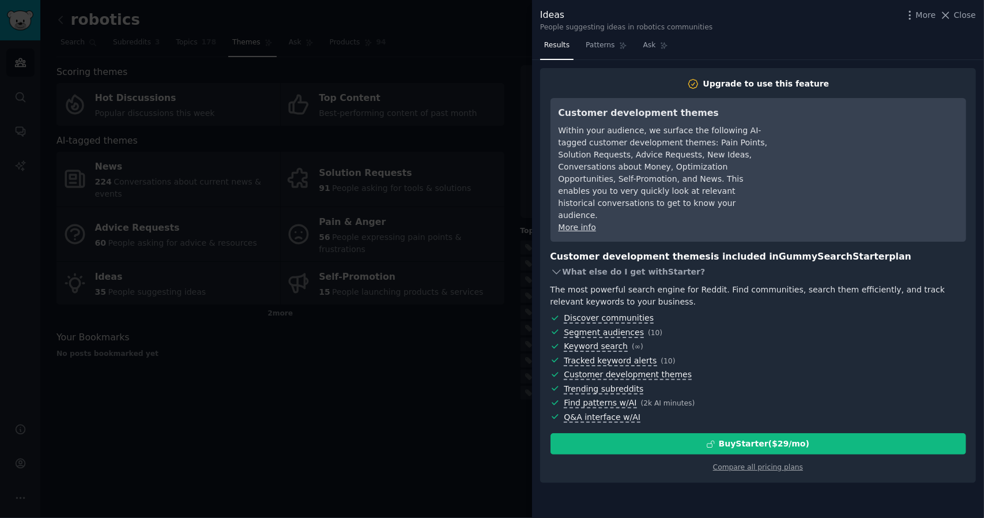
click at [582, 263] on div "What else do I get with Starter ?" at bounding box center [759, 271] width 416 height 16
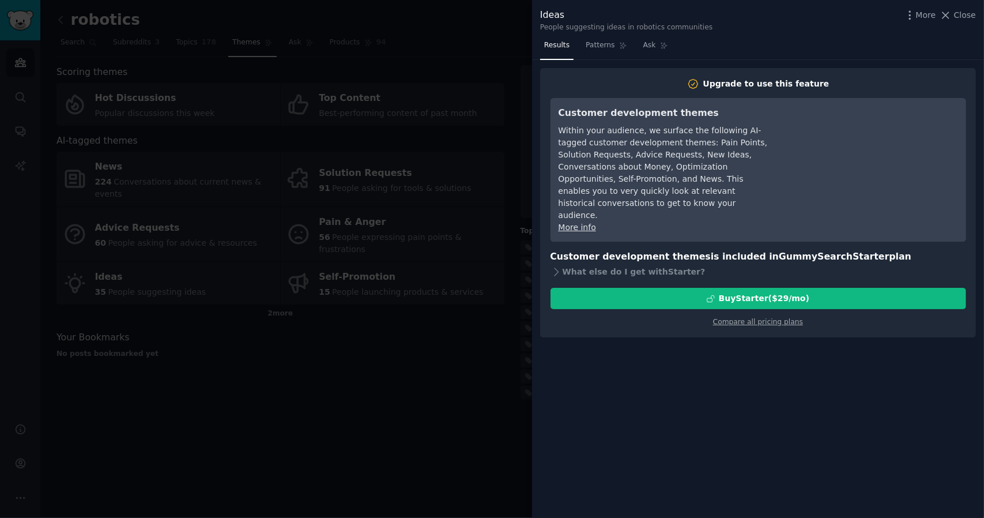
click at [467, 272] on div at bounding box center [492, 259] width 984 height 518
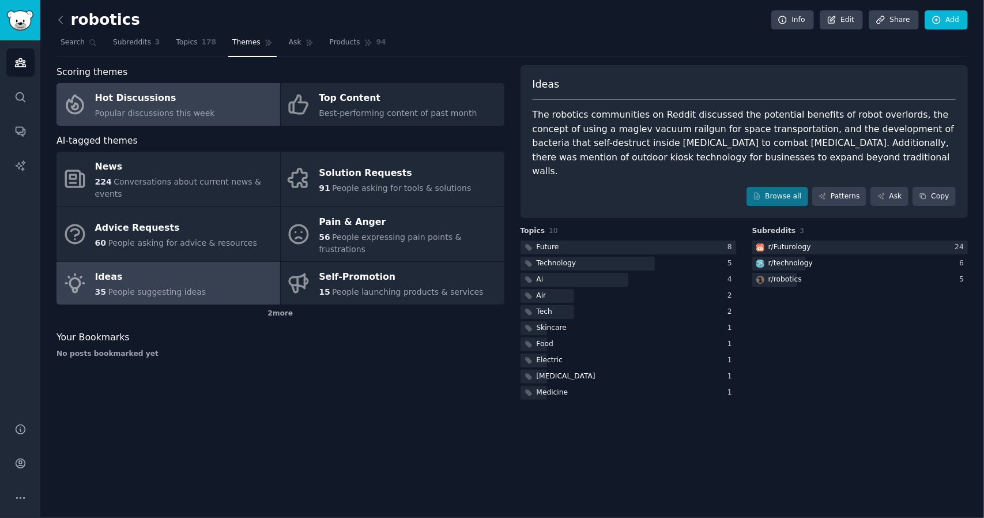
click at [172, 107] on div "Popular discussions this week" at bounding box center [155, 113] width 120 height 12
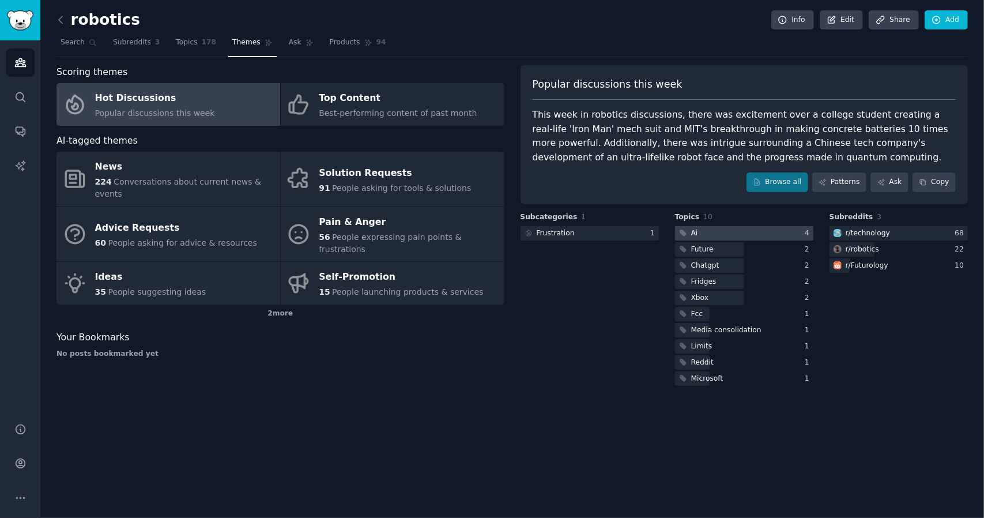
click at [708, 233] on div at bounding box center [744, 233] width 138 height 14
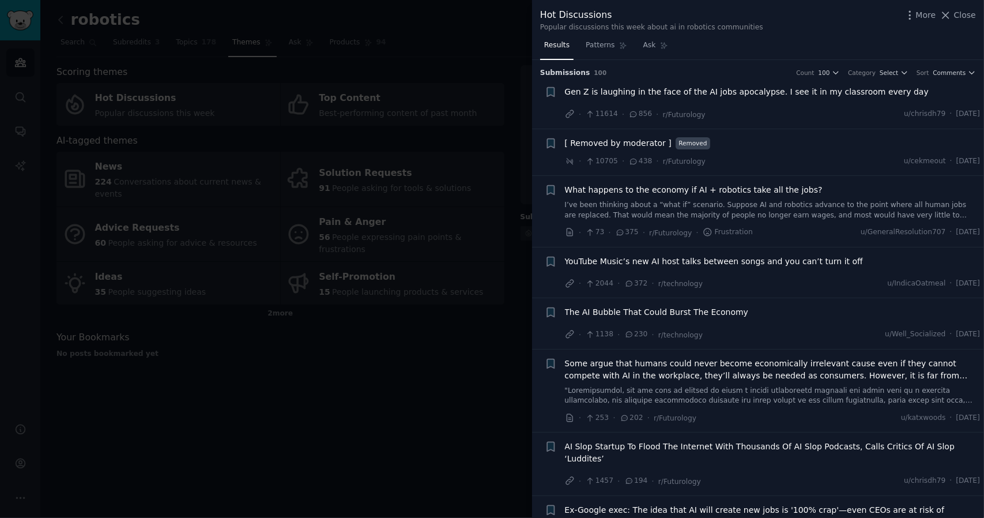
click at [695, 188] on span "What happens to the economy if AI + robotics take all the jobs?" at bounding box center [694, 190] width 258 height 12
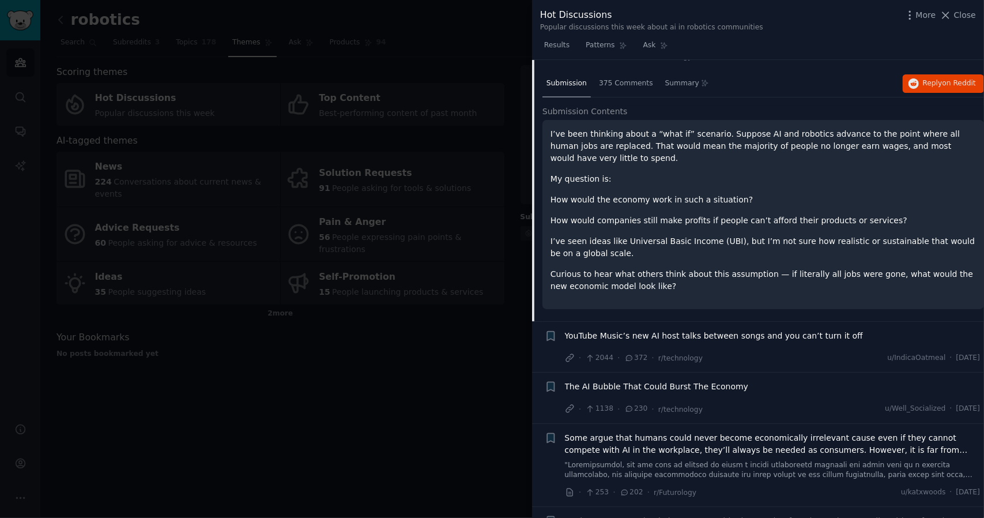
scroll to position [173, 0]
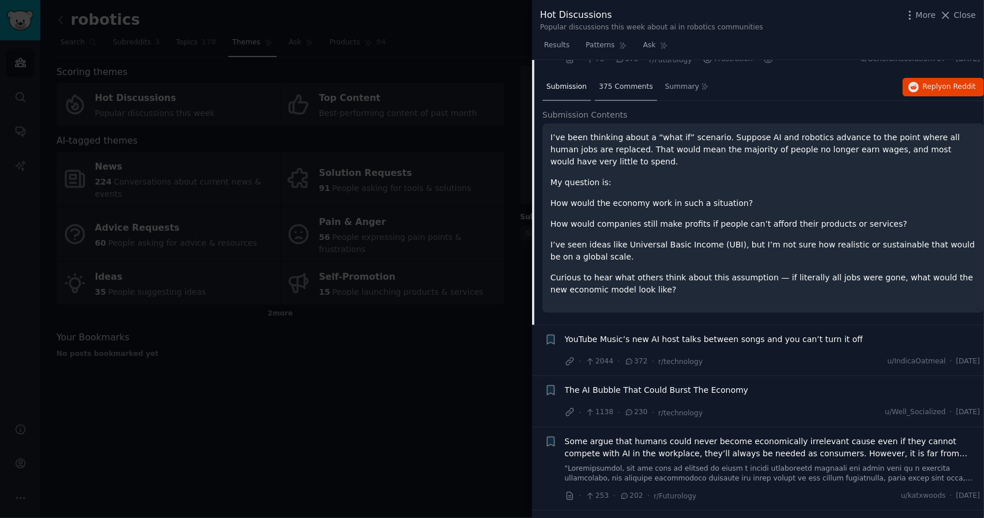
click at [618, 85] on span "375 Comments" at bounding box center [626, 87] width 54 height 10
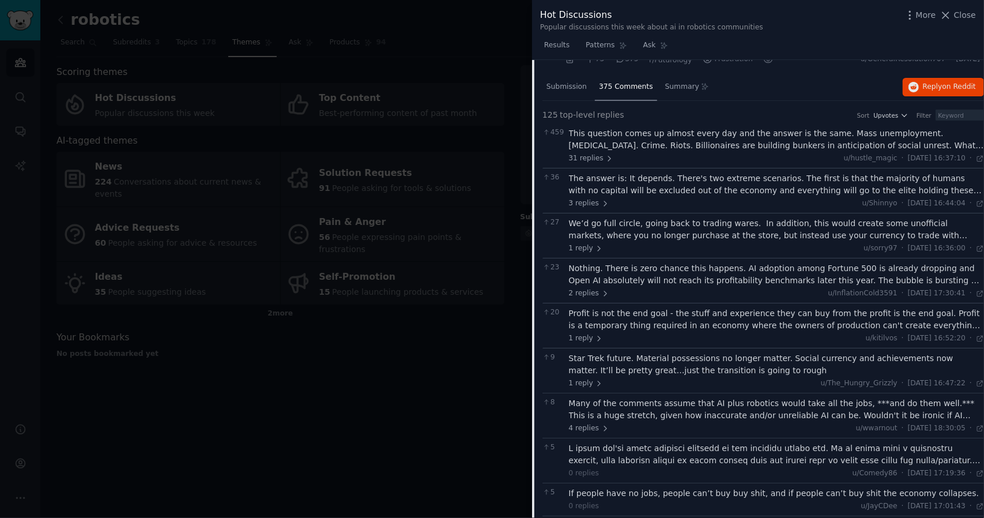
click at [861, 145] on div "This question comes up almost every day and the answer is the same. Mass unempl…" at bounding box center [777, 139] width 416 height 24
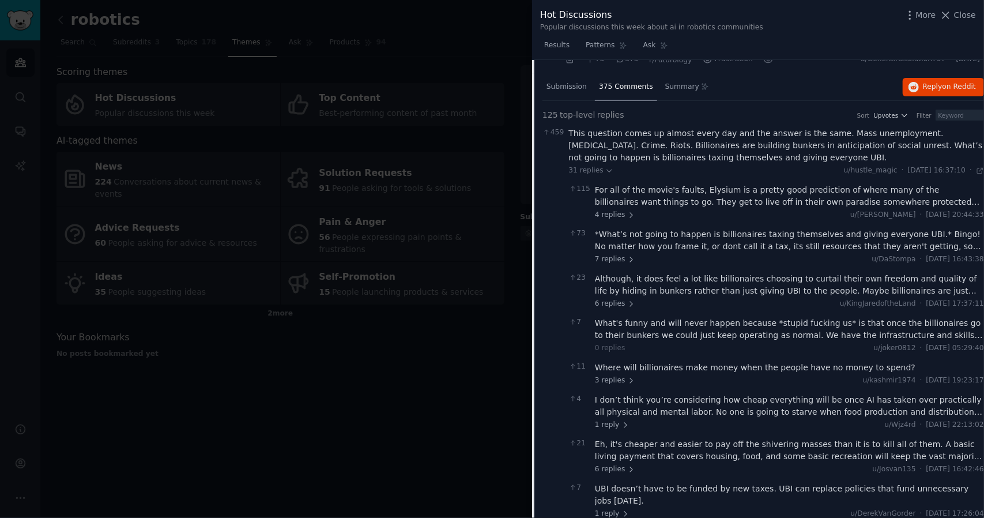
click at [833, 144] on div "This question comes up almost every day and the answer is the same. Mass unempl…" at bounding box center [777, 145] width 416 height 36
click at [608, 169] on icon at bounding box center [609, 171] width 8 height 8
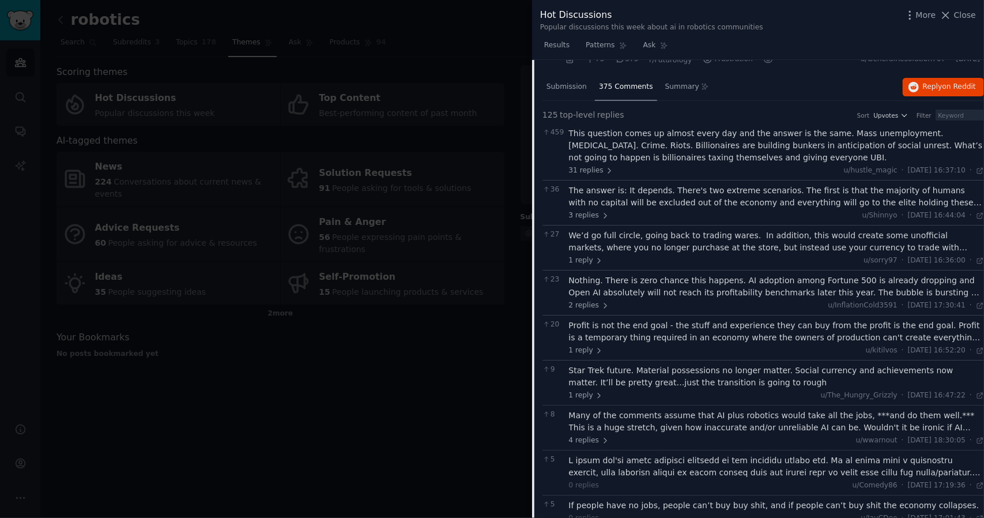
click at [764, 198] on div "The answer is: It depends. There's two extreme scenarios. The first is that the…" at bounding box center [777, 196] width 416 height 24
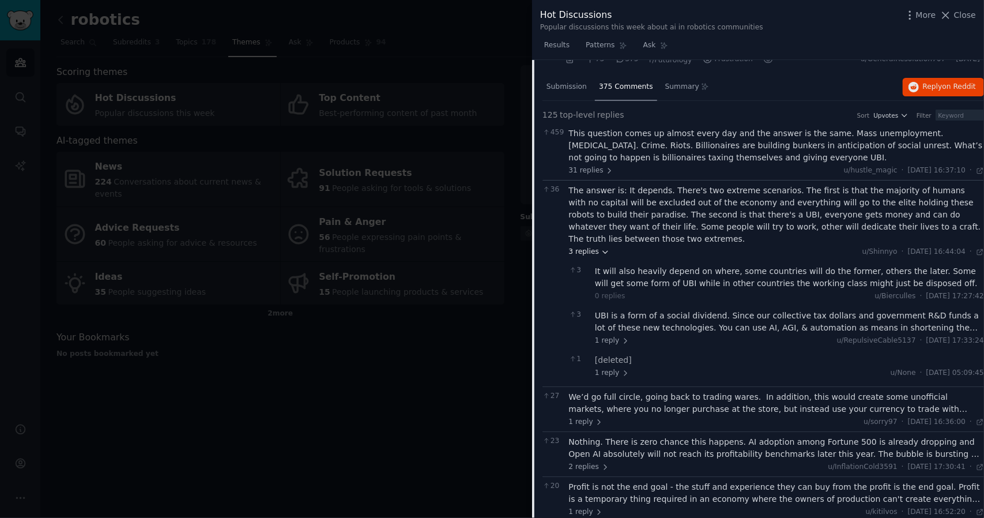
click at [605, 247] on span "3 replies" at bounding box center [589, 252] width 40 height 10
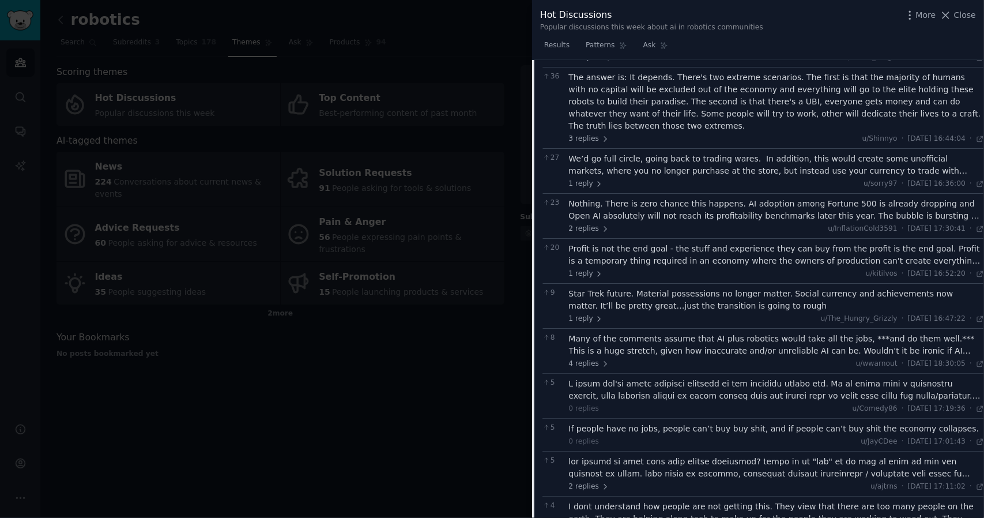
scroll to position [288, 0]
click at [640, 330] on div "Many of the comments assume that AI plus robotics would take all the jobs, ***a…" at bounding box center [777, 342] width 416 height 24
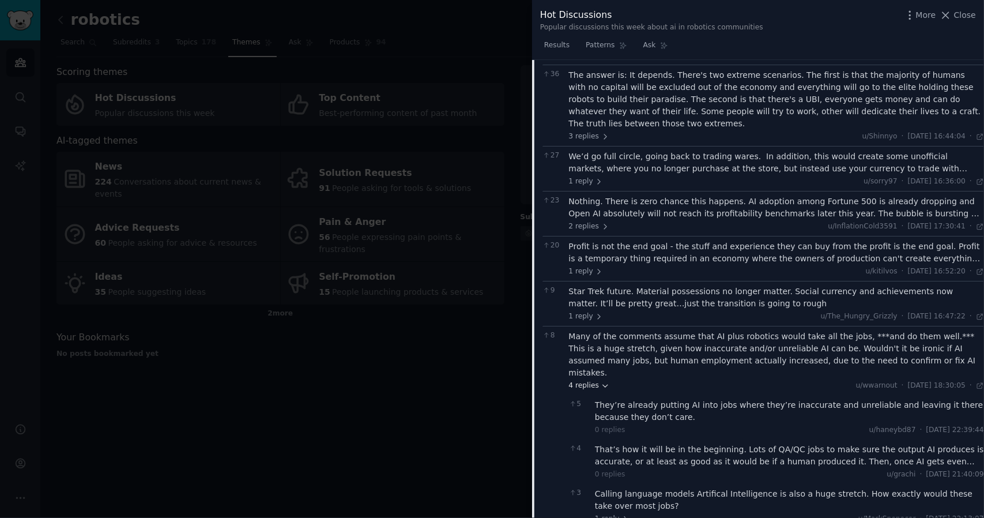
click at [604, 382] on icon at bounding box center [605, 386] width 8 height 8
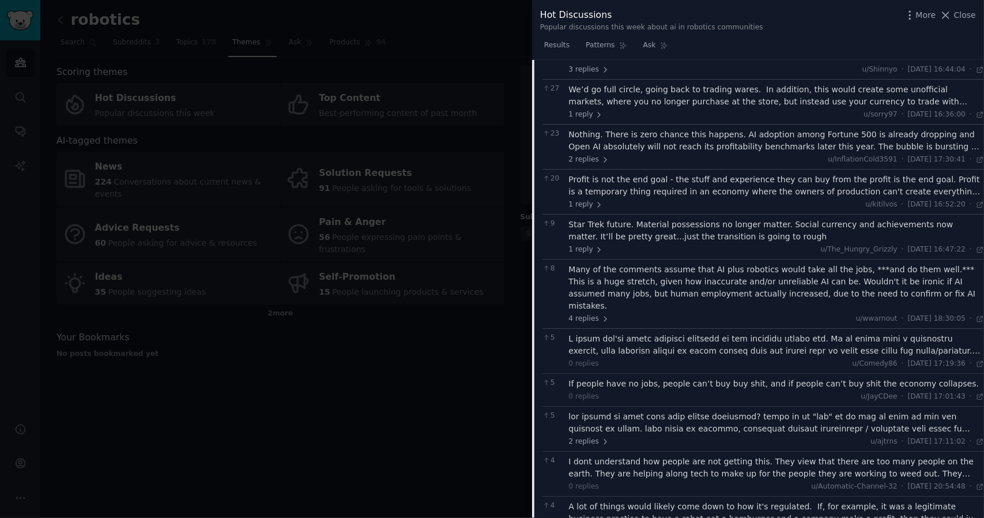
scroll to position [519, 0]
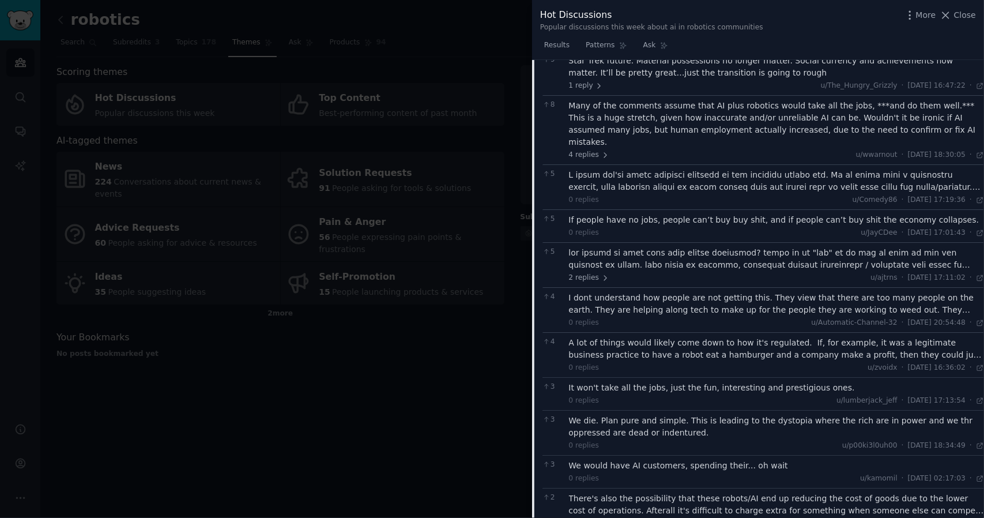
click at [639, 382] on div "It won't take all the jobs, just the fun, interesting and prestigious ones." at bounding box center [777, 388] width 416 height 12
click at [695, 382] on div "It won't take all the jobs, just the fun, interesting and prestigious ones." at bounding box center [777, 388] width 416 height 12
click at [582, 395] on div "0 replies" at bounding box center [584, 400] width 31 height 10
click at [581, 382] on div "It won't take all the jobs, just the fun, interesting and prestigious ones." at bounding box center [777, 388] width 416 height 12
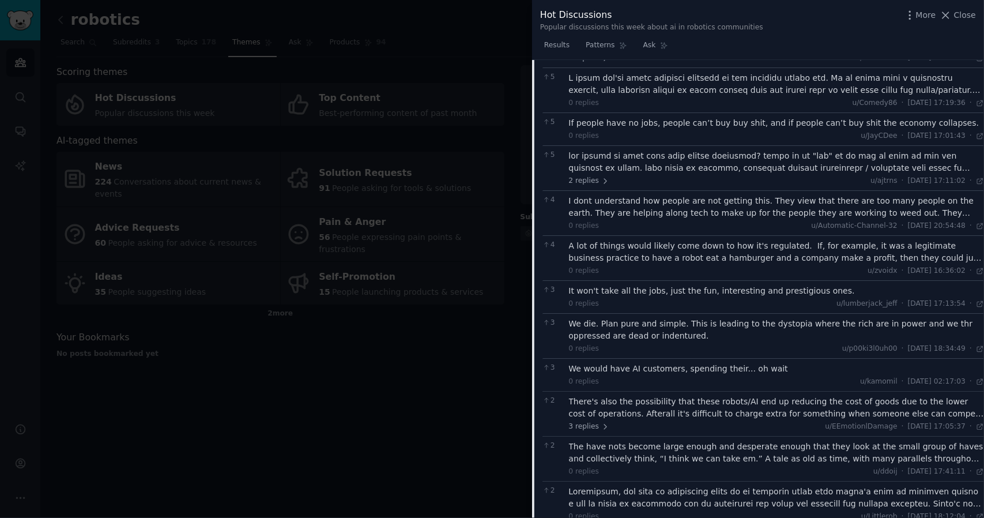
scroll to position [692, 0]
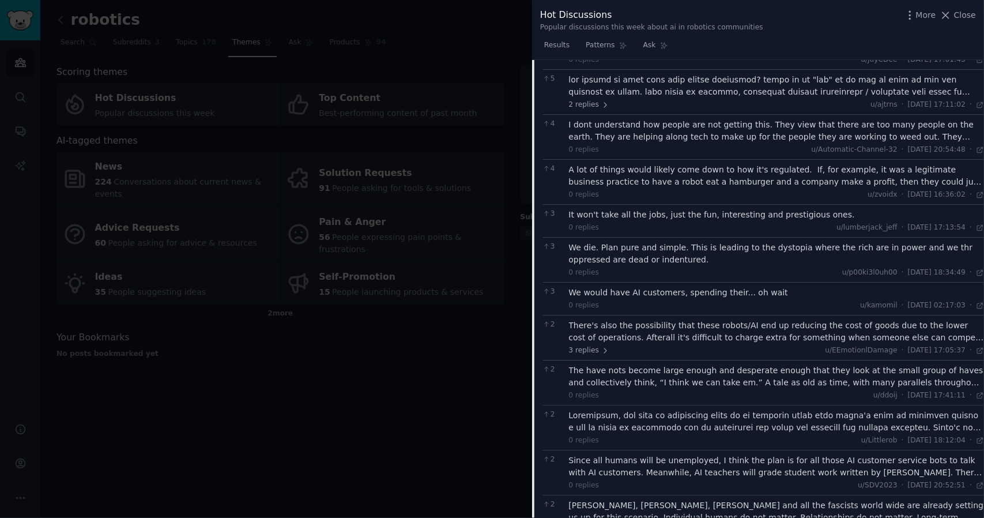
click at [419, 363] on div at bounding box center [492, 259] width 984 height 518
